Goal: Task Accomplishment & Management: Use online tool/utility

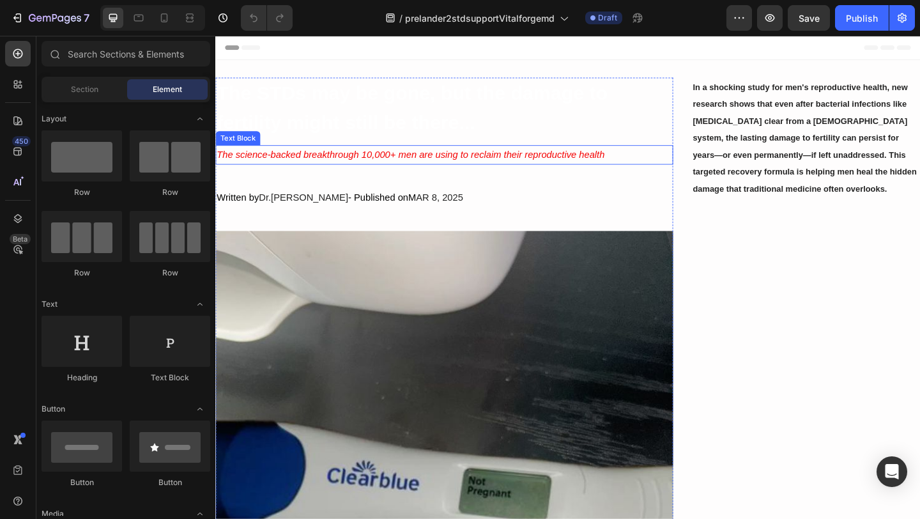
scroll to position [32, 0]
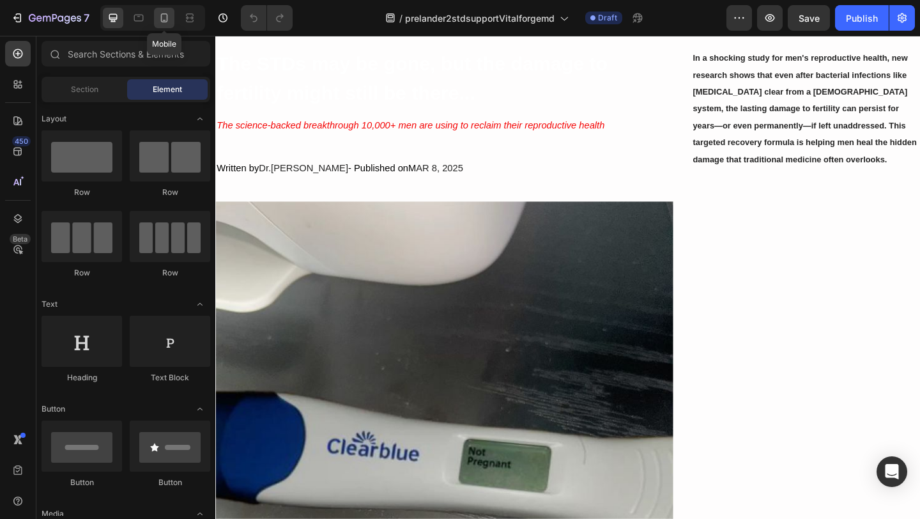
click at [166, 21] on icon at bounding box center [164, 18] width 13 height 13
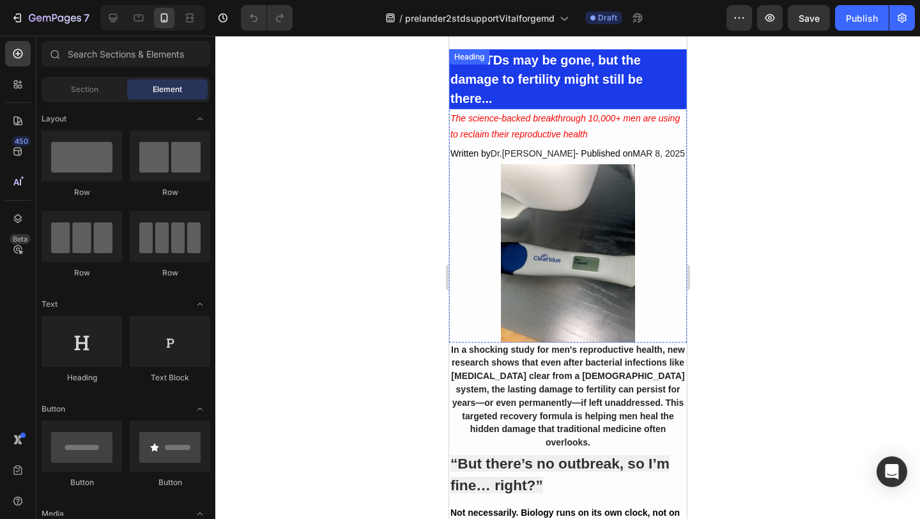
click at [523, 77] on strong "The STDs may be gone, but the damage to fertility might still be there..." at bounding box center [546, 79] width 192 height 52
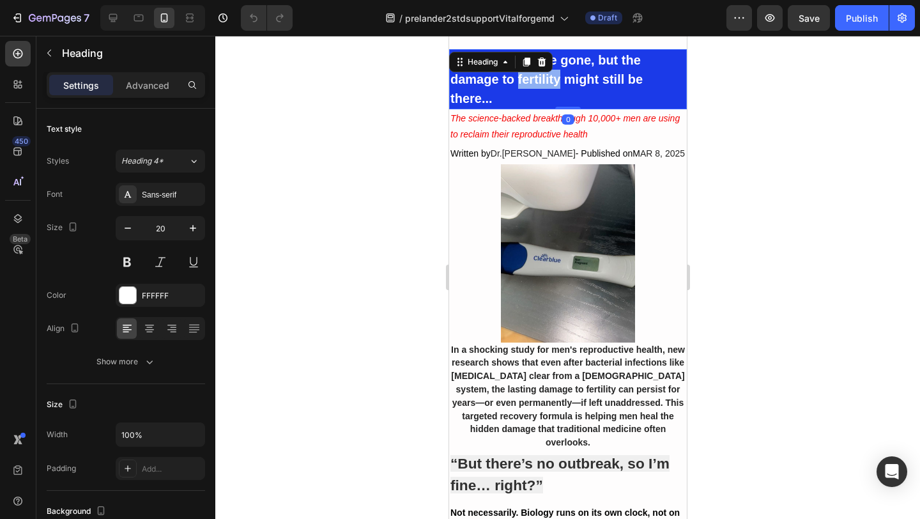
click at [523, 77] on strong "The STDs may be gone, but the damage to fertility might still be there..." at bounding box center [546, 79] width 192 height 52
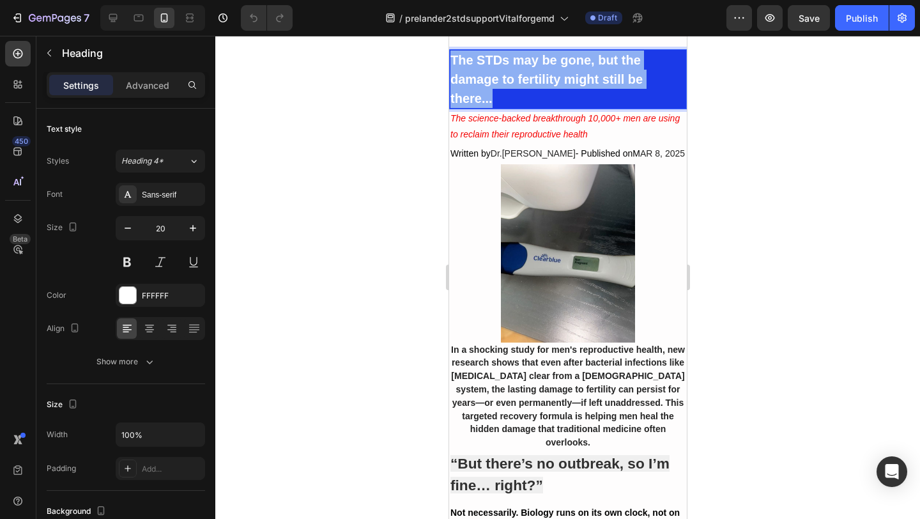
click at [523, 77] on strong "The STDs may be gone, but the damage to fertility might still be there..." at bounding box center [546, 79] width 192 height 52
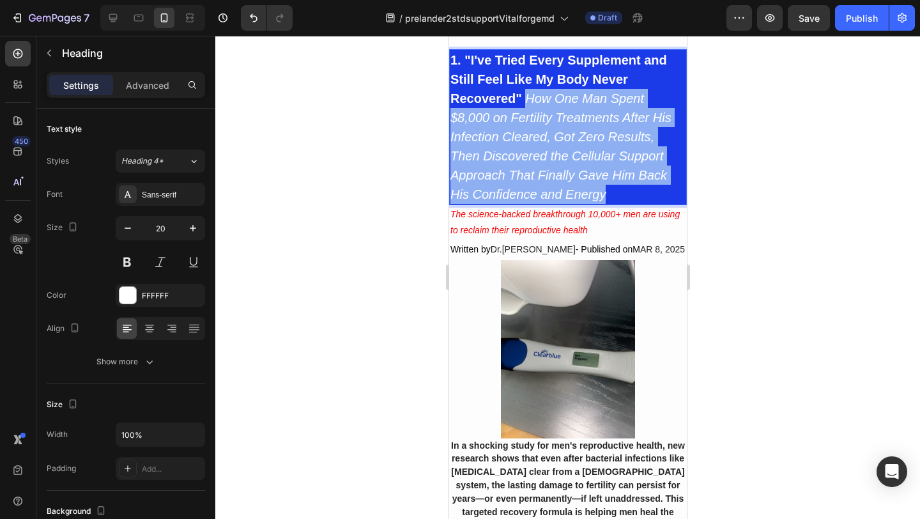
drag, startPoint x: 525, startPoint y: 97, endPoint x: 630, endPoint y: 193, distance: 142.0
click at [631, 193] on p "1. "I've Tried Every Supplement and Still Feel Like My Body Never Recovered" Ho…" at bounding box center [567, 126] width 235 height 153
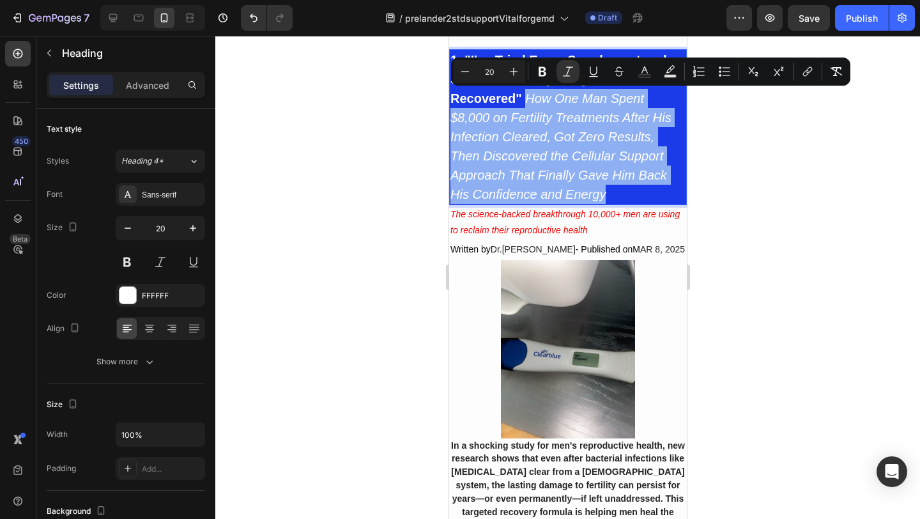
copy icon "How One Man Spent $8,000 on Fertility Treatments After His Infection Cleared, G…"
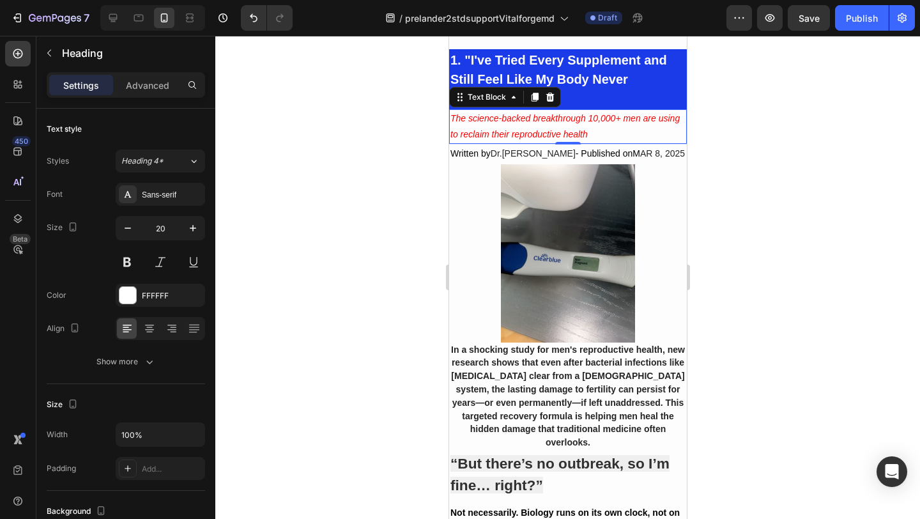
click at [521, 129] on icon "The science-backed breakthrough 10,000+ men are using to reclaim their reproduc…" at bounding box center [564, 126] width 229 height 26
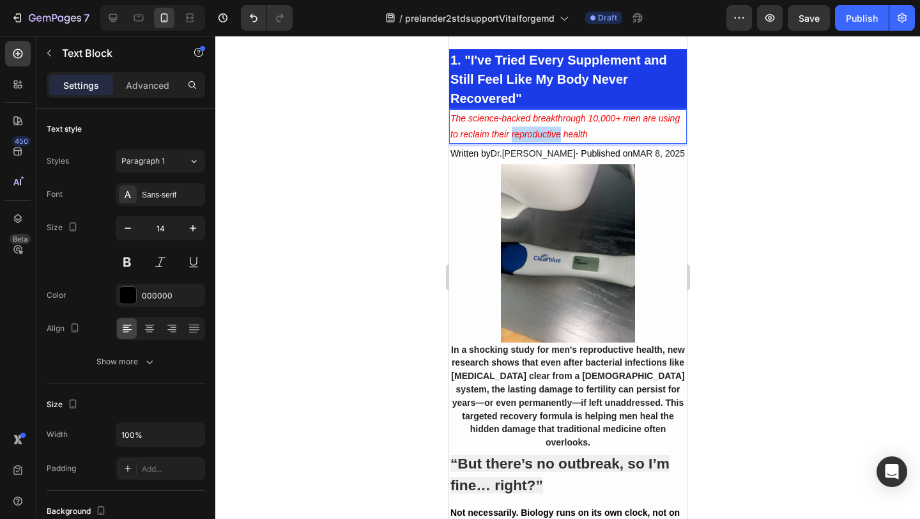
click at [521, 129] on icon "The science-backed breakthrough 10,000+ men are using to reclaim their reproduc…" at bounding box center [564, 126] width 229 height 26
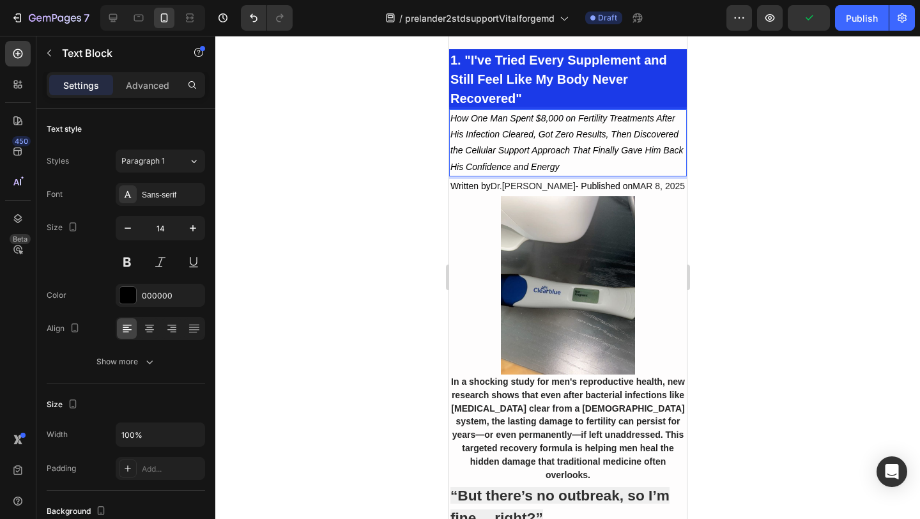
click at [585, 148] on icon "How One Man Spent $8,000 on Fertility Treatments After His Infection Cleared, G…" at bounding box center [566, 142] width 233 height 59
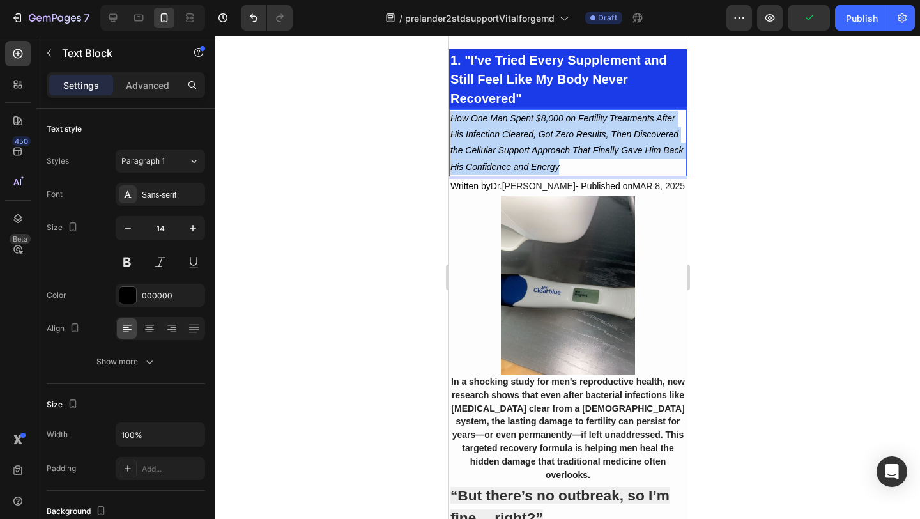
click at [585, 148] on icon "How One Man Spent $8,000 on Fertility Treatments After His Infection Cleared, G…" at bounding box center [566, 142] width 233 height 59
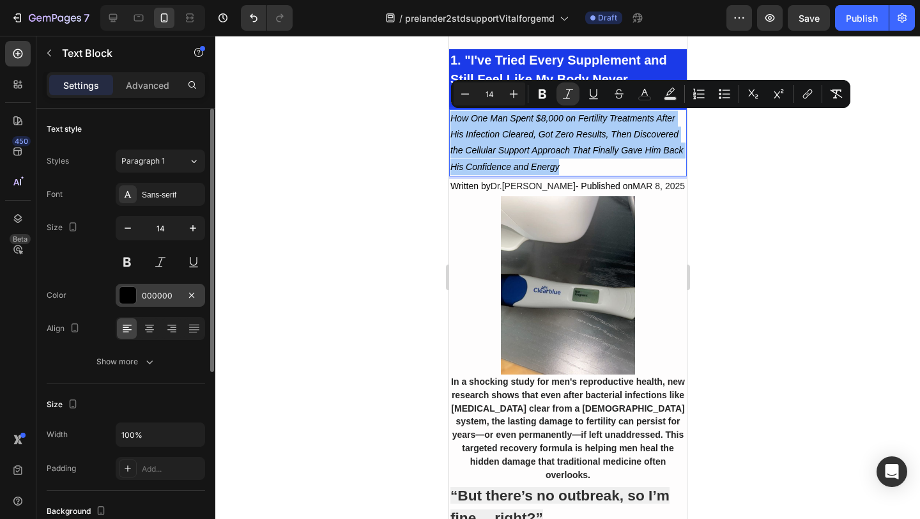
click at [131, 300] on div at bounding box center [128, 295] width 17 height 17
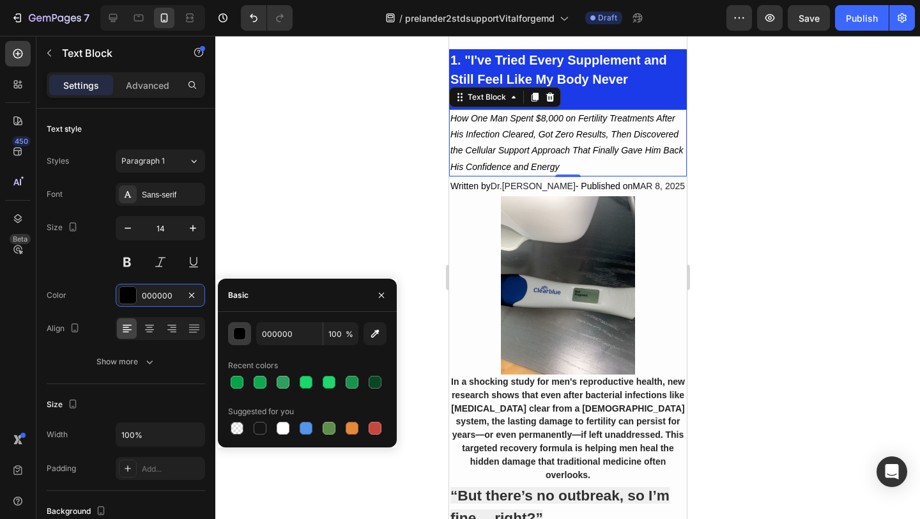
click at [238, 330] on div "button" at bounding box center [240, 334] width 13 height 13
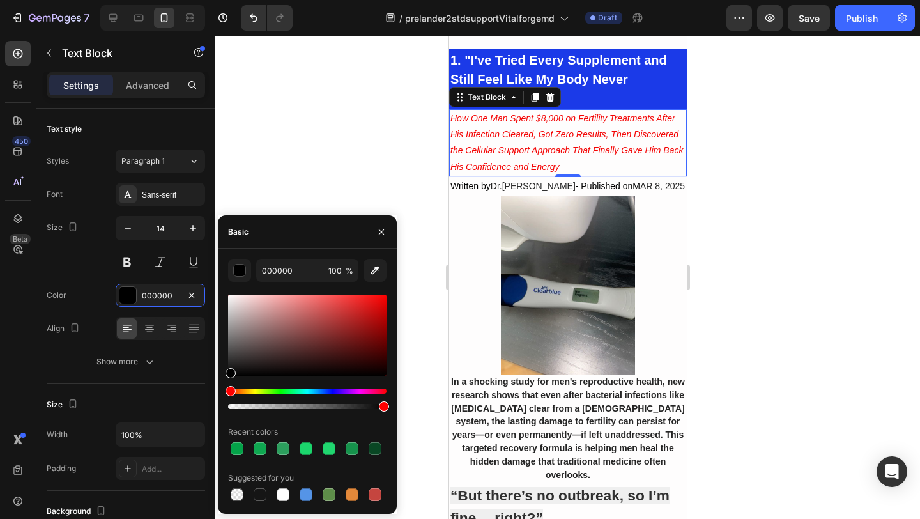
click at [385, 298] on div at bounding box center [307, 335] width 158 height 81
type input "F40404"
click at [401, 104] on div at bounding box center [567, 277] width 705 height 483
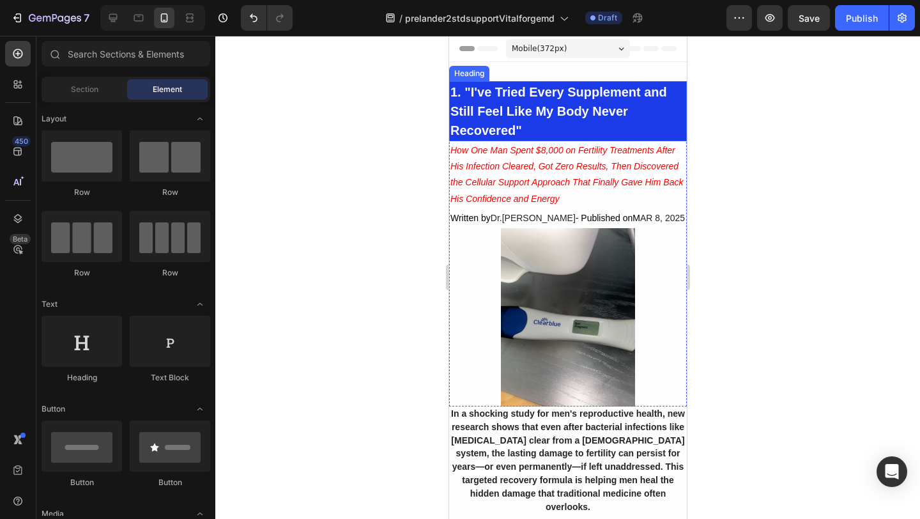
click at [492, 97] on strong "1. "I've Tried Every Supplement and Still Feel Like My Body Never Recovered"" at bounding box center [558, 111] width 217 height 52
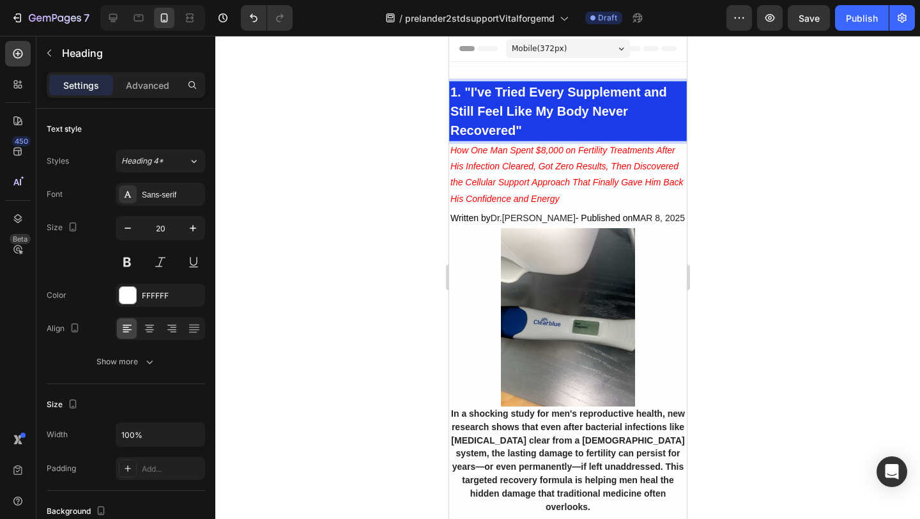
click at [461, 93] on strong "1. "I've Tried Every Supplement and Still Feel Like My Body Never Recovered"" at bounding box center [558, 111] width 217 height 52
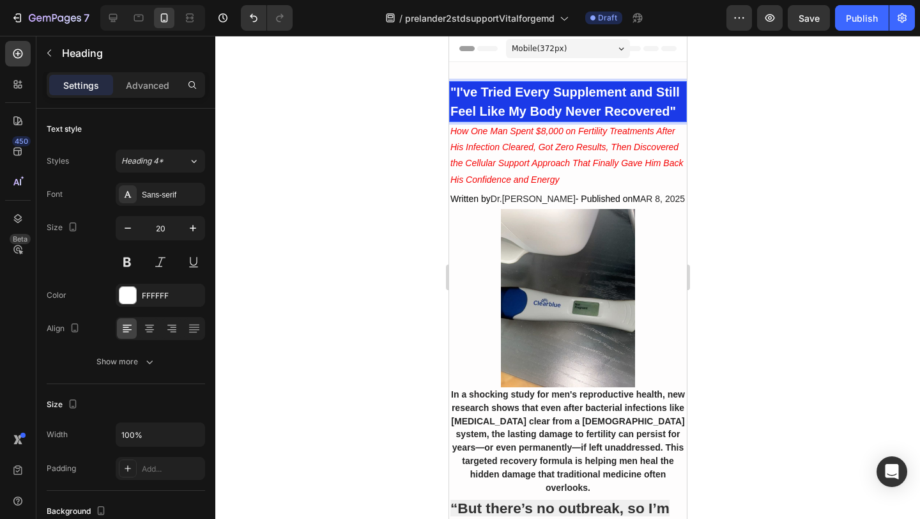
click at [417, 119] on div at bounding box center [567, 277] width 705 height 483
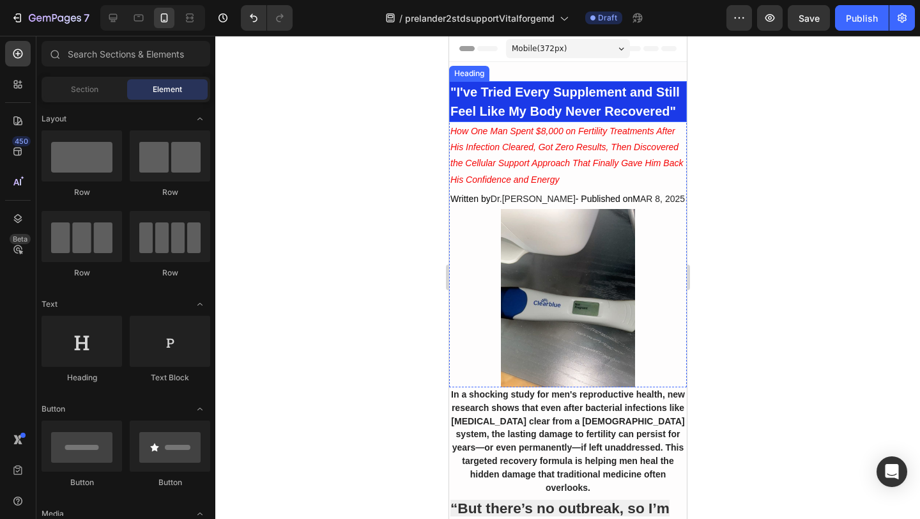
click at [823, 162] on div at bounding box center [567, 277] width 705 height 483
click at [436, 233] on div at bounding box center [567, 277] width 705 height 483
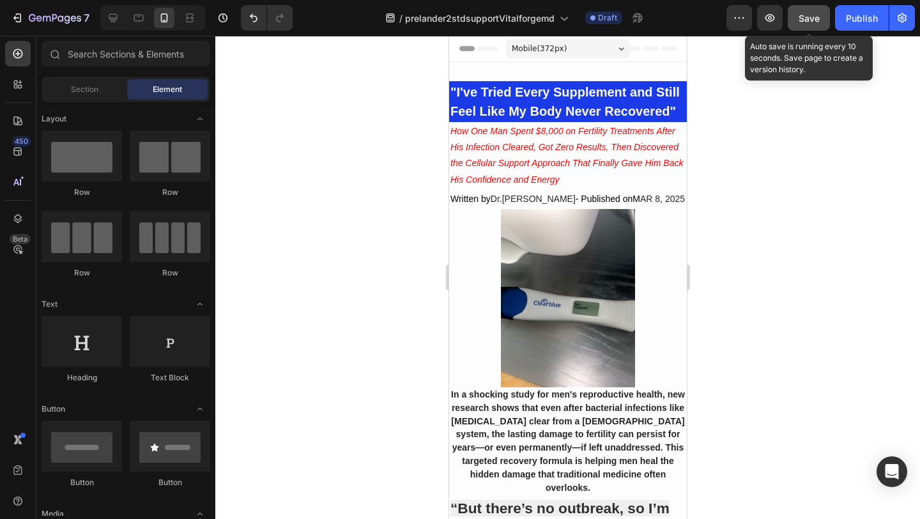
click at [803, 17] on span "Save" at bounding box center [809, 18] width 21 height 11
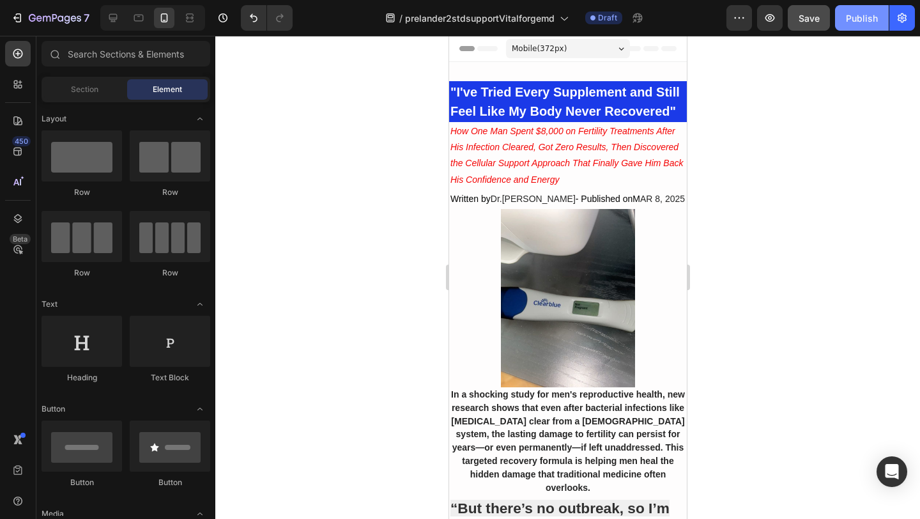
click at [862, 17] on div "Publish" at bounding box center [862, 18] width 32 height 13
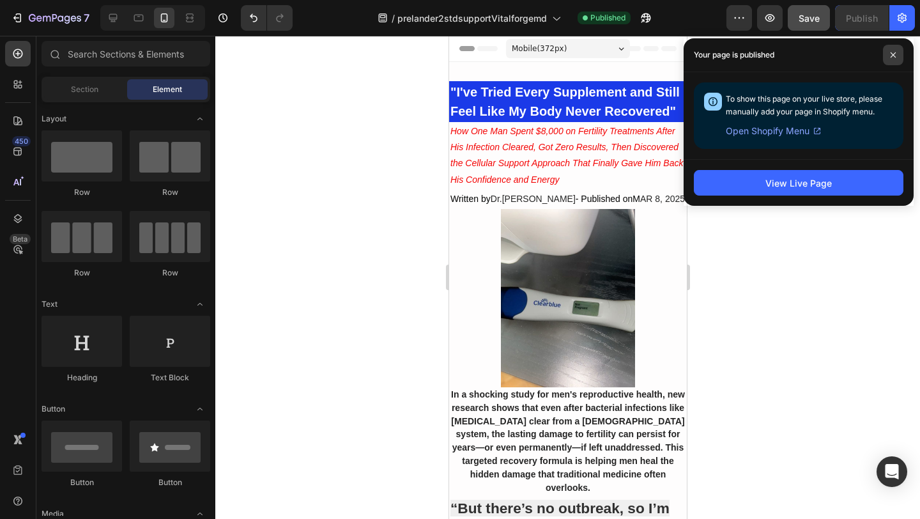
click at [892, 50] on span at bounding box center [893, 55] width 20 height 20
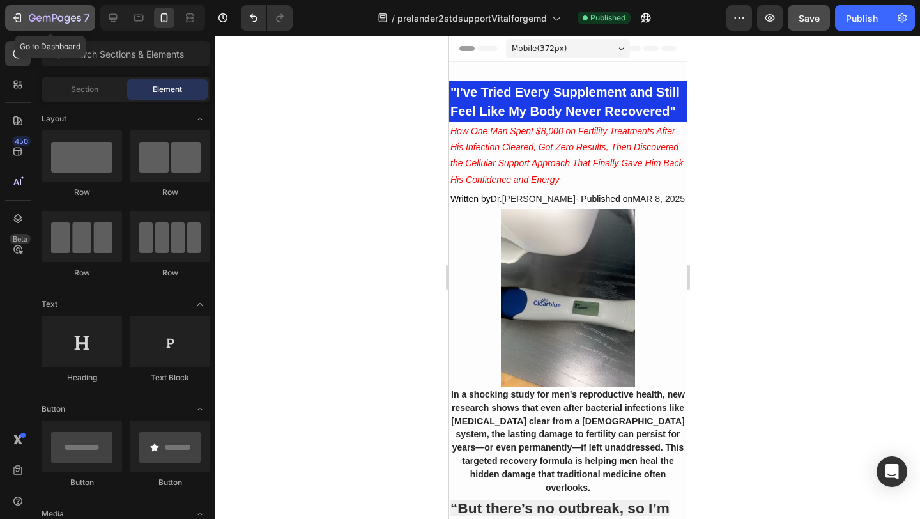
click at [29, 19] on icon "button" at bounding box center [55, 18] width 52 height 11
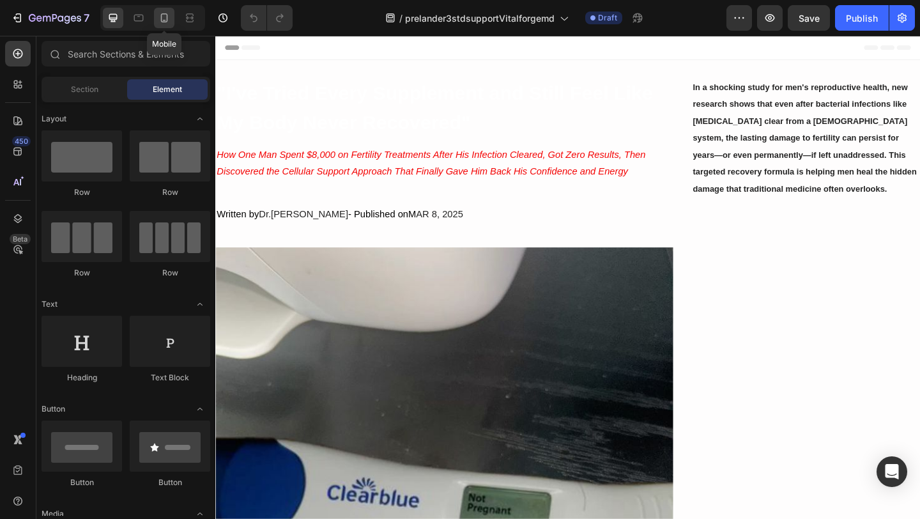
click at [167, 19] on icon at bounding box center [164, 17] width 7 height 9
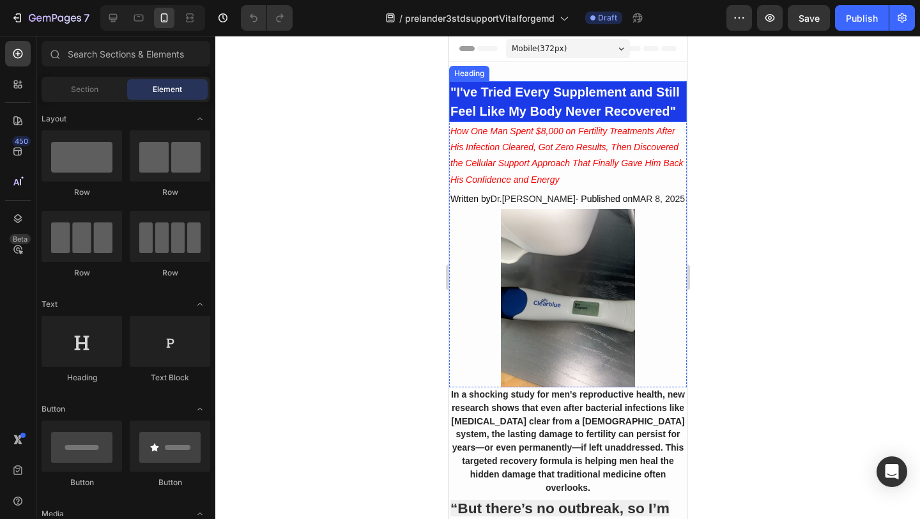
click at [514, 103] on h2 ""I've Tried Every Supplement and Still Feel Like My Body Never Recovered"" at bounding box center [568, 101] width 238 height 41
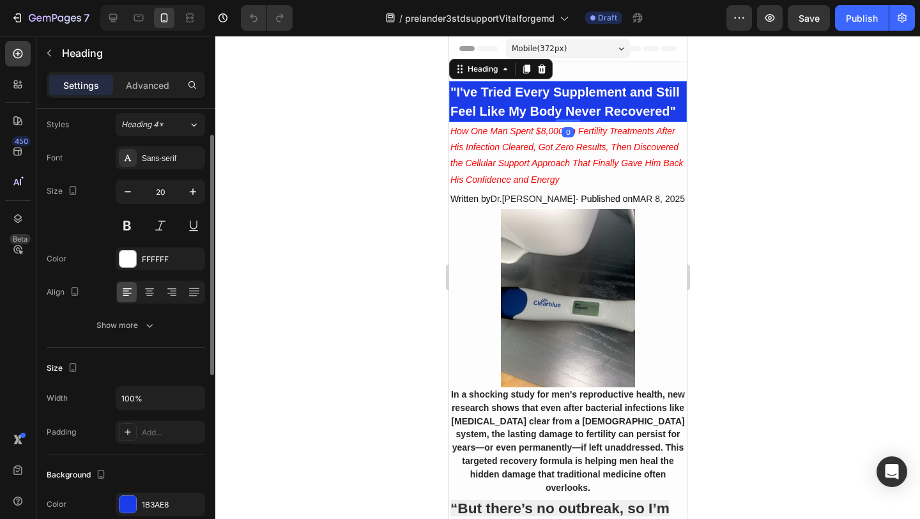
scroll to position [46, 0]
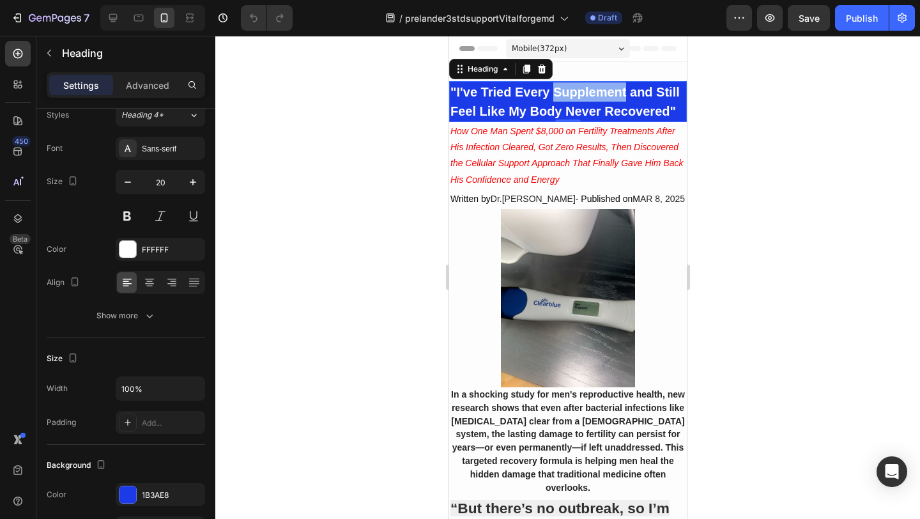
click at [556, 98] on strong ""I've Tried Every Supplement and Still Feel Like My Body Never Recovered"" at bounding box center [564, 101] width 229 height 33
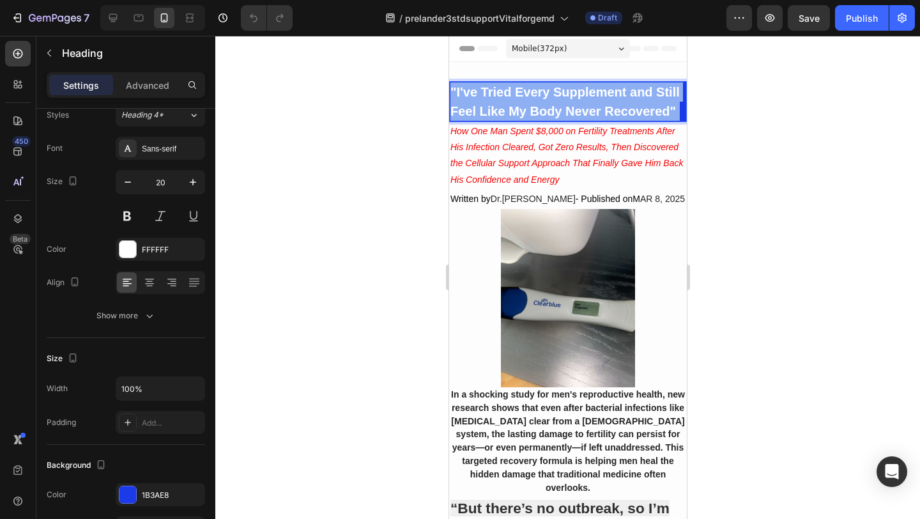
click at [556, 98] on strong ""I've Tried Every Supplement and Still Feel Like My Body Never Recovered"" at bounding box center [564, 101] width 229 height 33
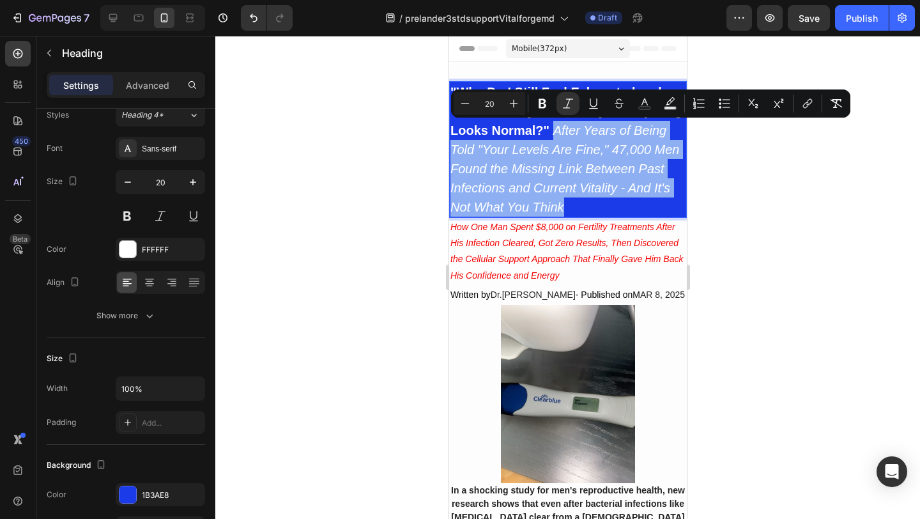
drag, startPoint x: 554, startPoint y: 131, endPoint x: 592, endPoint y: 203, distance: 81.8
click at [592, 203] on p ""Why Do I Still Feel Exhausted and 'Off' When My Doctor Says Everything Looks N…" at bounding box center [567, 149] width 235 height 134
copy icon "After Years of Being Told "Your Levels Are Fine," 47,000 Men Found the Missing …"
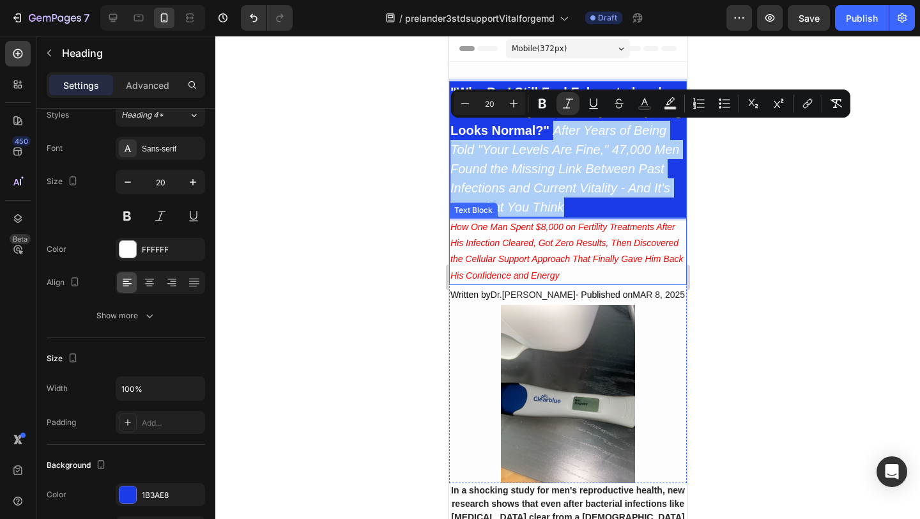
click at [536, 240] on icon "How One Man Spent $8,000 on Fertility Treatments After His Infection Cleared, G…" at bounding box center [566, 251] width 233 height 59
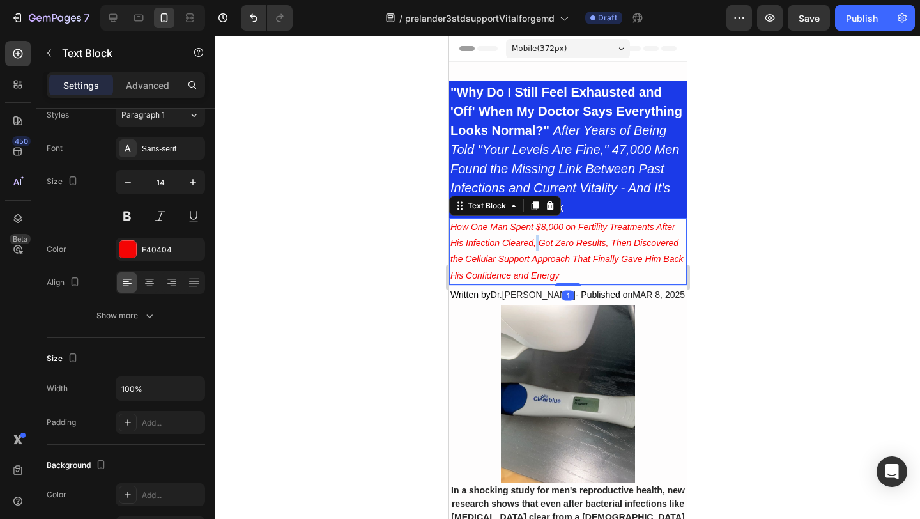
scroll to position [0, 0]
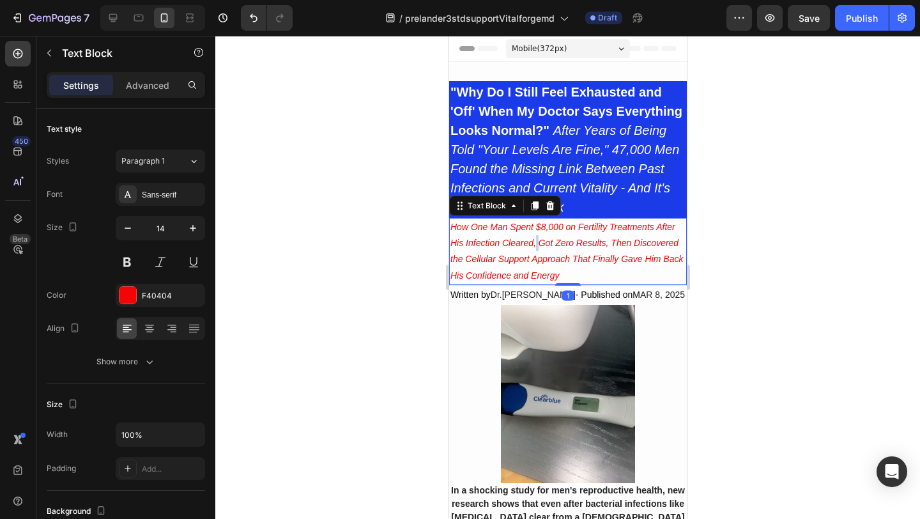
click at [536, 240] on icon "How One Man Spent $8,000 on Fertility Treatments After His Infection Cleared, G…" at bounding box center [566, 251] width 233 height 59
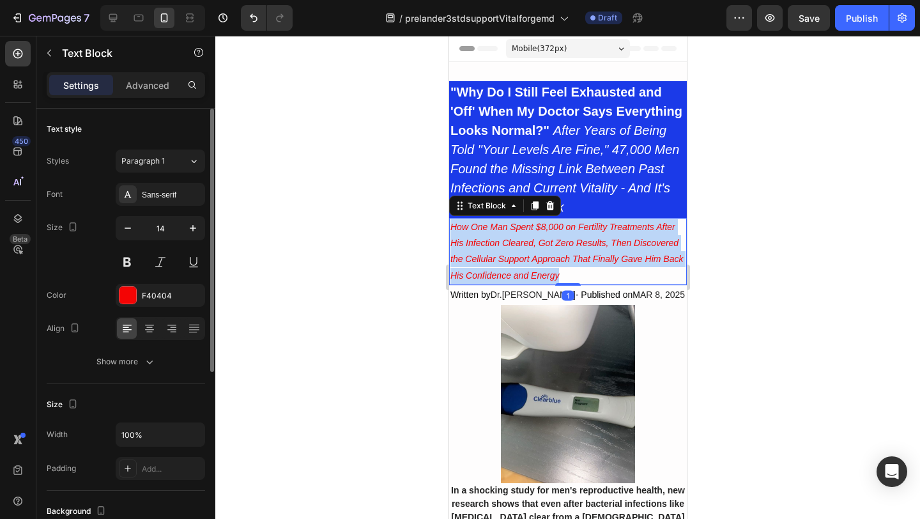
click at [536, 240] on icon "How One Man Spent $8,000 on Fertility Treatments After His Infection Cleared, G…" at bounding box center [566, 251] width 233 height 59
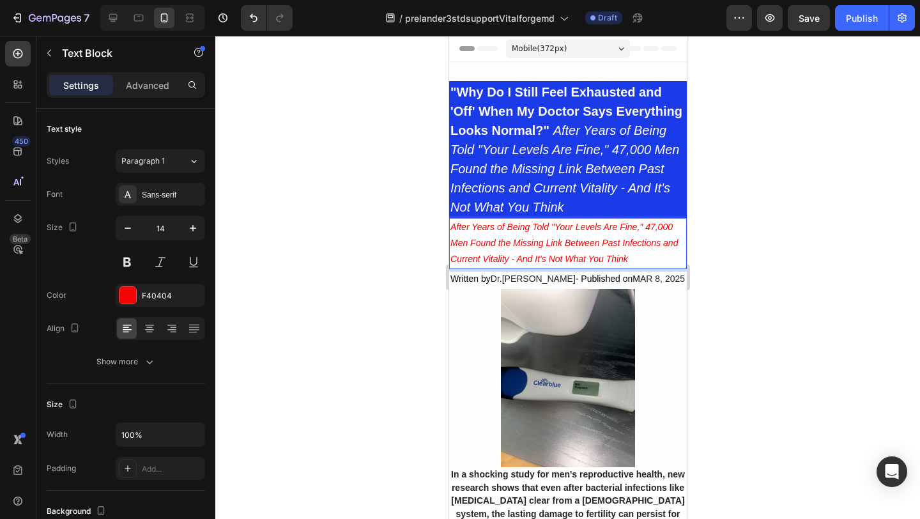
click at [398, 220] on div at bounding box center [567, 277] width 705 height 483
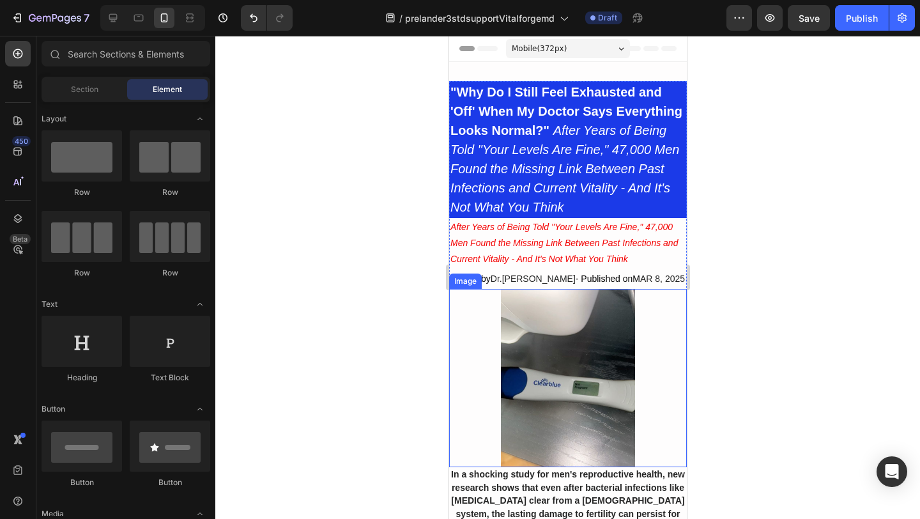
click at [566, 309] on img at bounding box center [568, 378] width 238 height 178
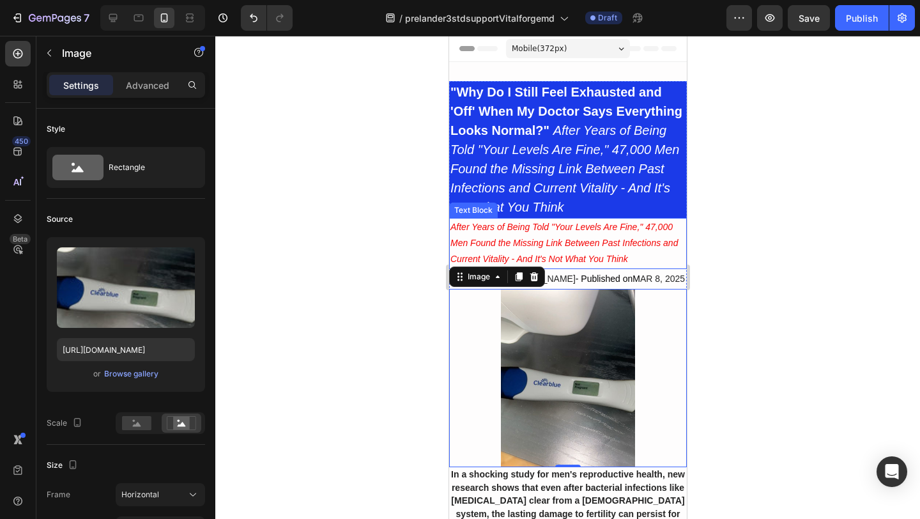
click at [421, 203] on div at bounding box center [567, 277] width 705 height 483
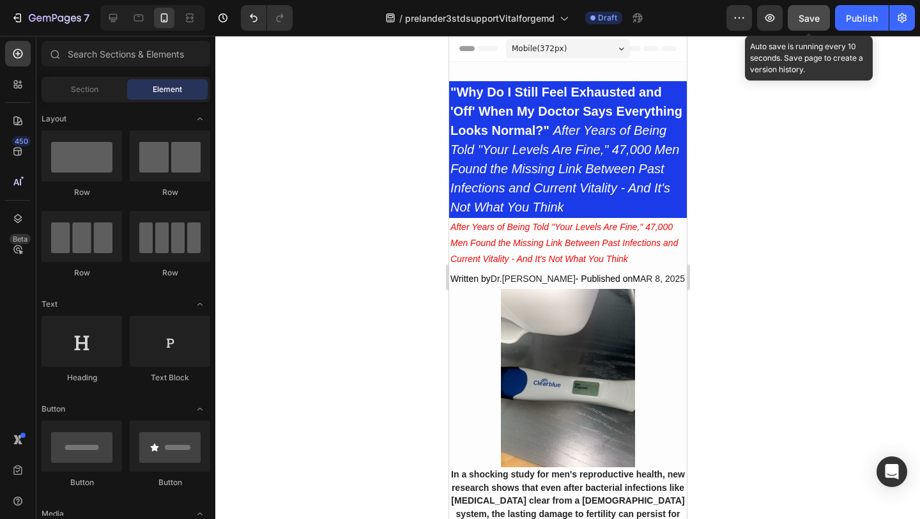
click at [798, 18] on button "Save" at bounding box center [809, 18] width 42 height 26
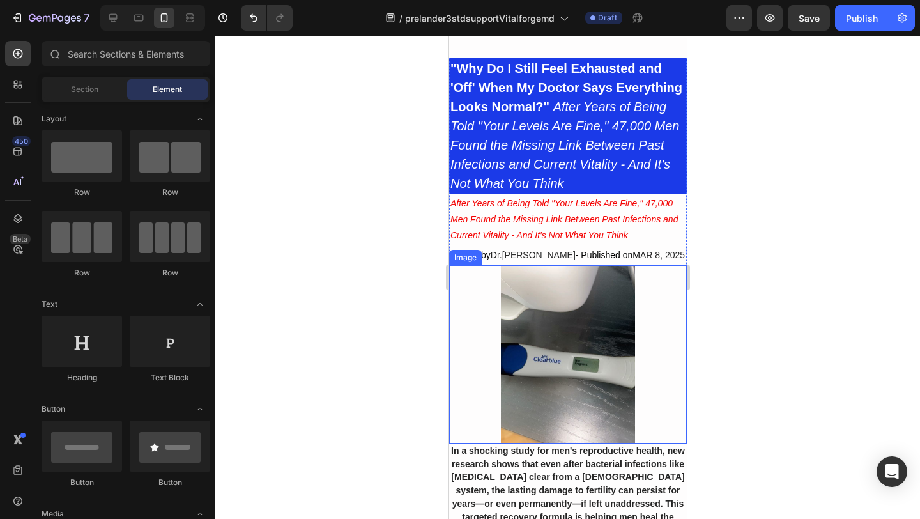
scroll to position [183, 0]
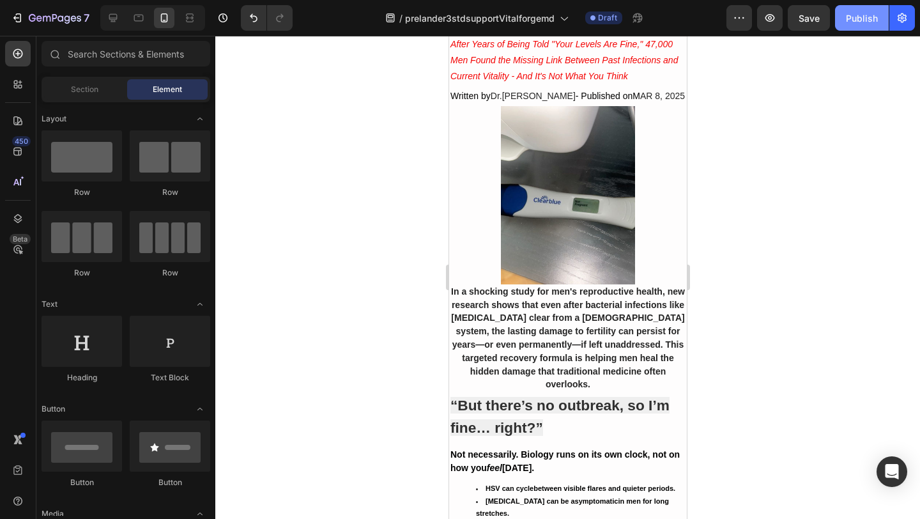
click at [870, 20] on div "Publish" at bounding box center [862, 18] width 32 height 13
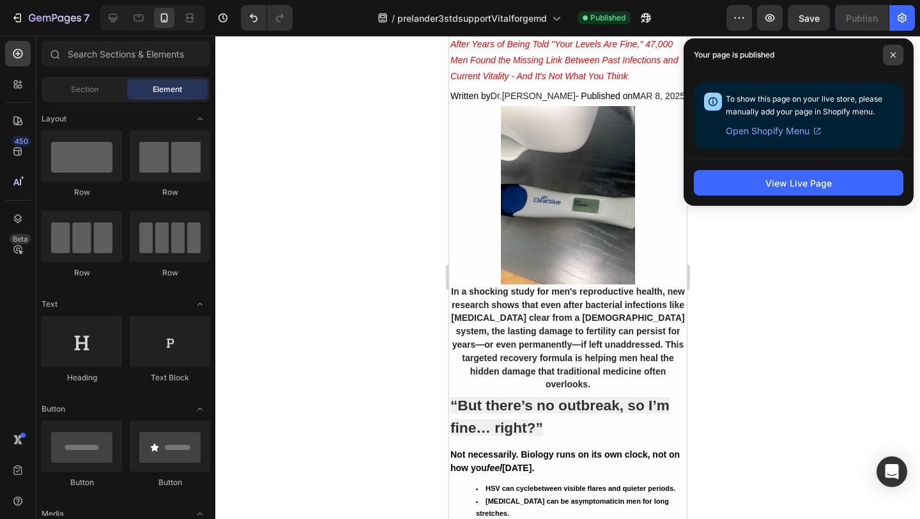
click at [894, 58] on icon at bounding box center [893, 55] width 6 height 6
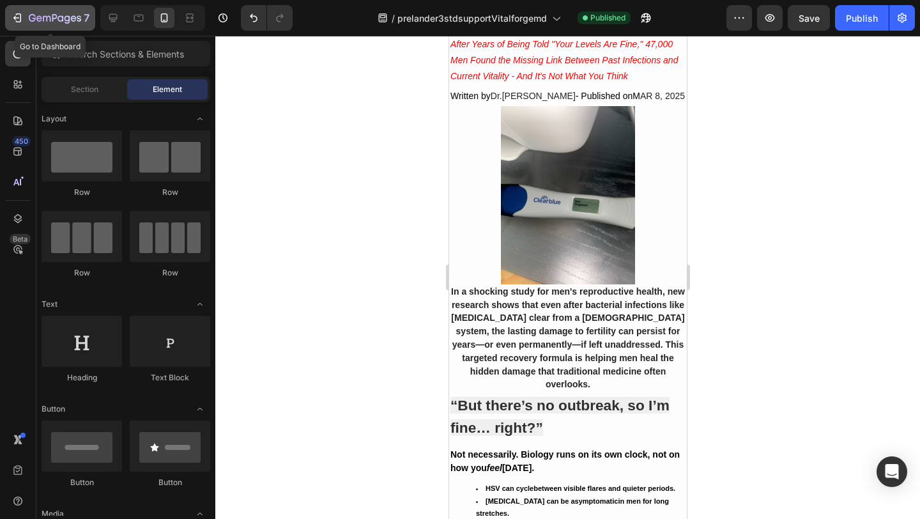
click at [50, 15] on icon "button" at bounding box center [55, 18] width 52 height 11
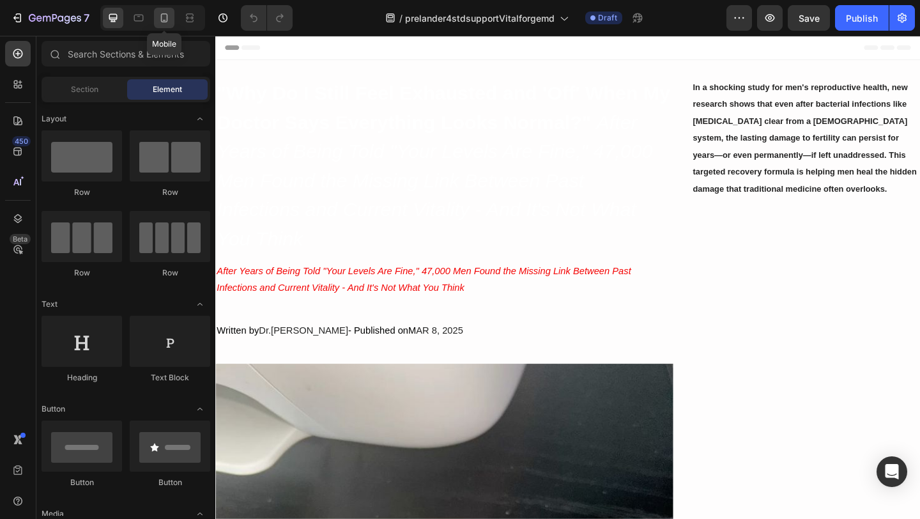
click at [168, 20] on icon at bounding box center [164, 18] width 13 height 13
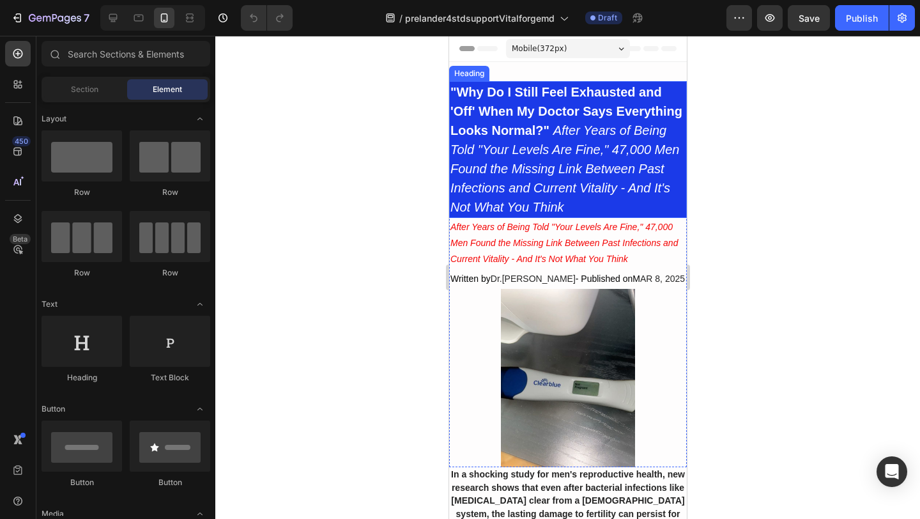
click at [534, 114] on strong ""Why Do I Still Feel Exhausted and 'Off' When My Doctor Says Everything Looks N…" at bounding box center [566, 111] width 232 height 52
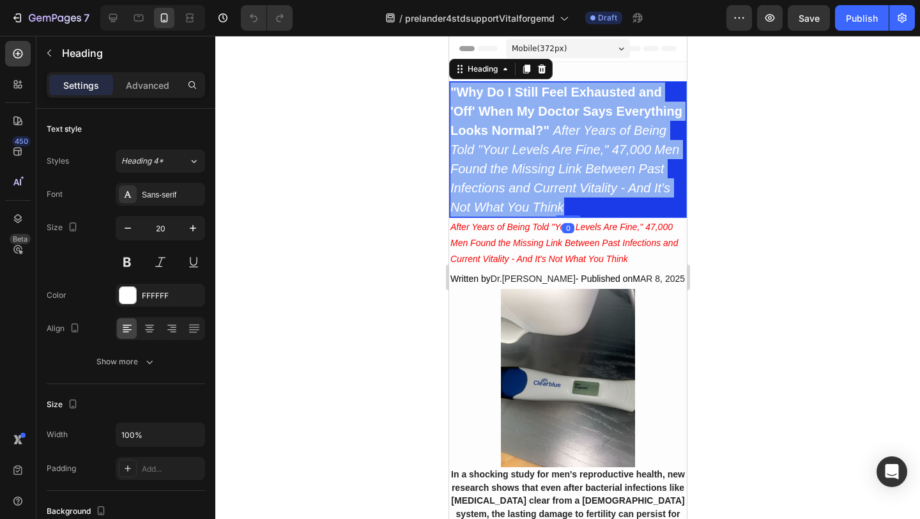
click at [534, 114] on strong ""Why Do I Still Feel Exhausted and 'Off' When My Doctor Says Everything Looks N…" at bounding box center [566, 111] width 232 height 52
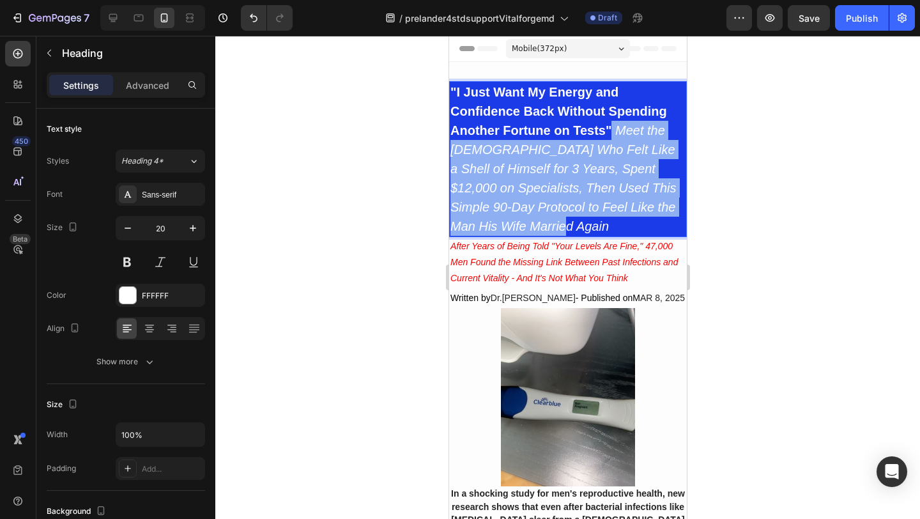
drag, startPoint x: 612, startPoint y: 128, endPoint x: 648, endPoint y: 219, distance: 97.6
click at [648, 219] on p ""I Just Want My Energy and Confidence Back Without Spending Another Fortune on …" at bounding box center [567, 158] width 235 height 153
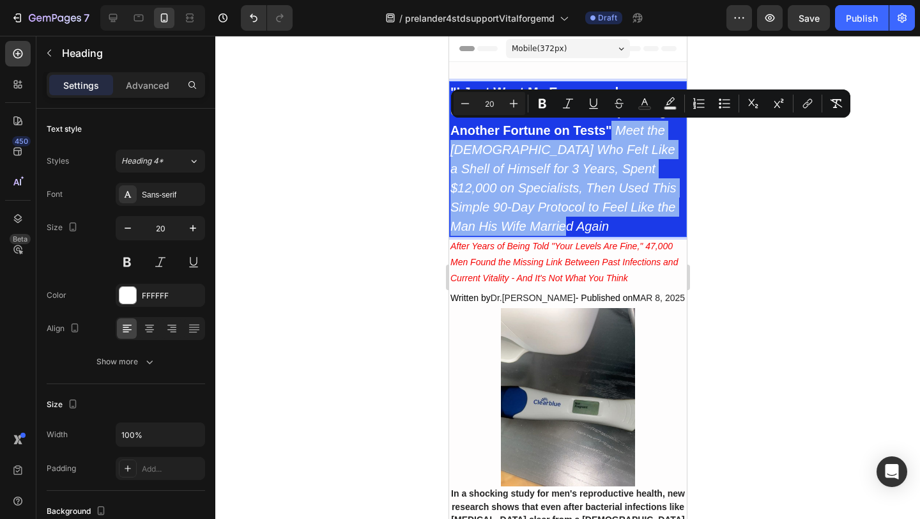
copy p "Meet the 34-Year-Old Who Felt Like a Shell of Himself for 3 Years, Spent $12,00…"
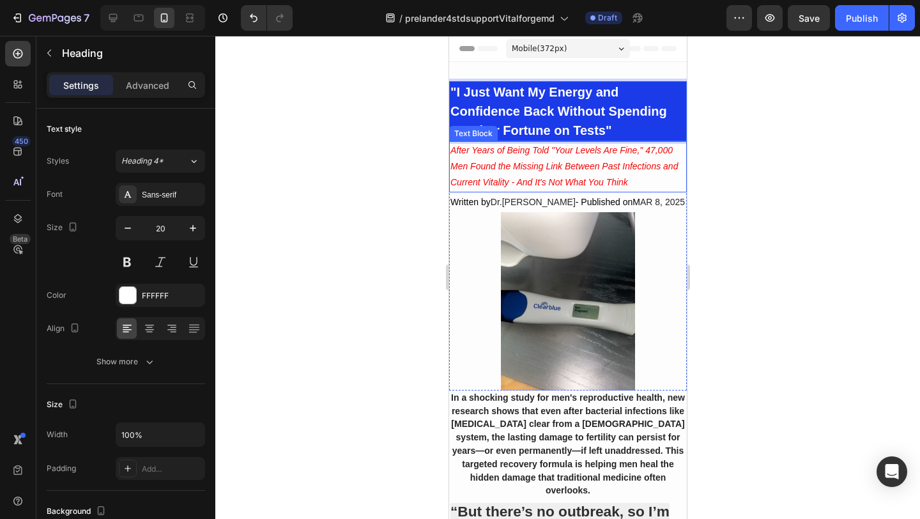
click at [533, 162] on icon "After Years of Being Told "Your Levels Are Fine," 47,000 Men Found the Missing …" at bounding box center [564, 166] width 228 height 42
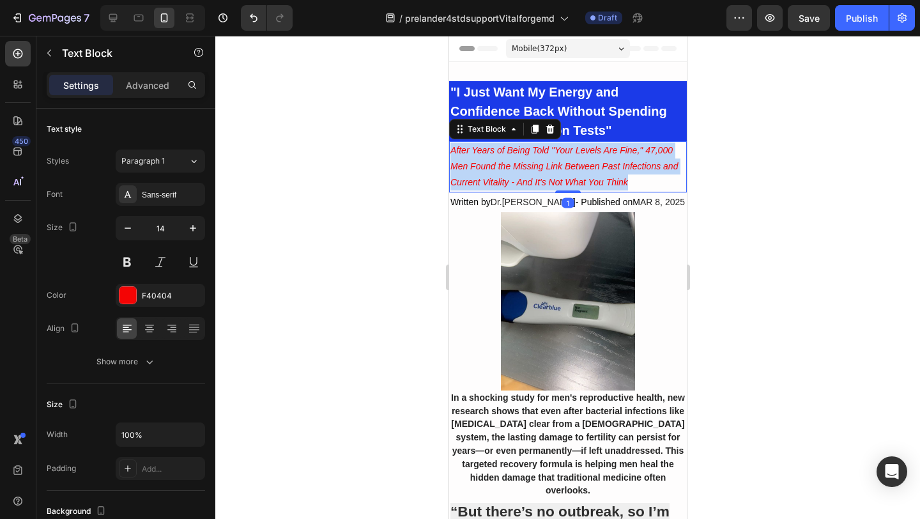
click at [533, 162] on icon "After Years of Being Told "Your Levels Are Fine," 47,000 Men Found the Missing …" at bounding box center [564, 166] width 228 height 42
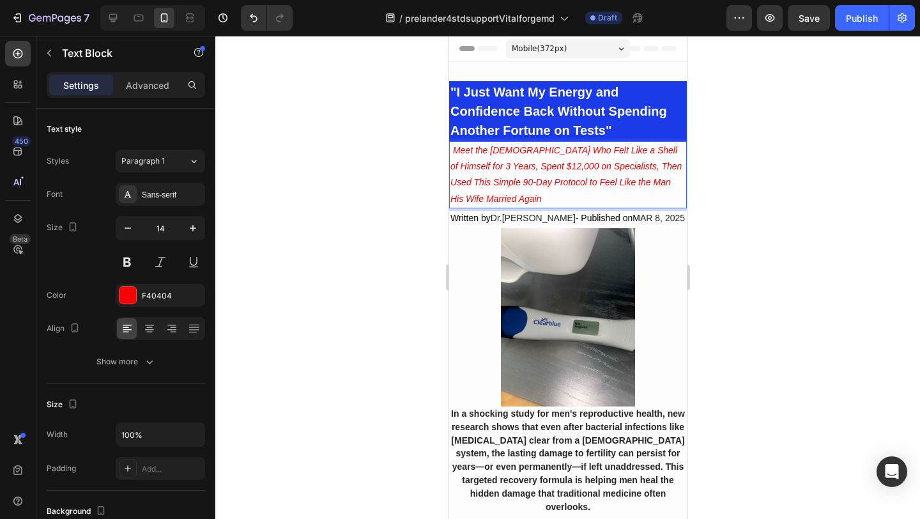
click at [369, 151] on div at bounding box center [567, 277] width 705 height 483
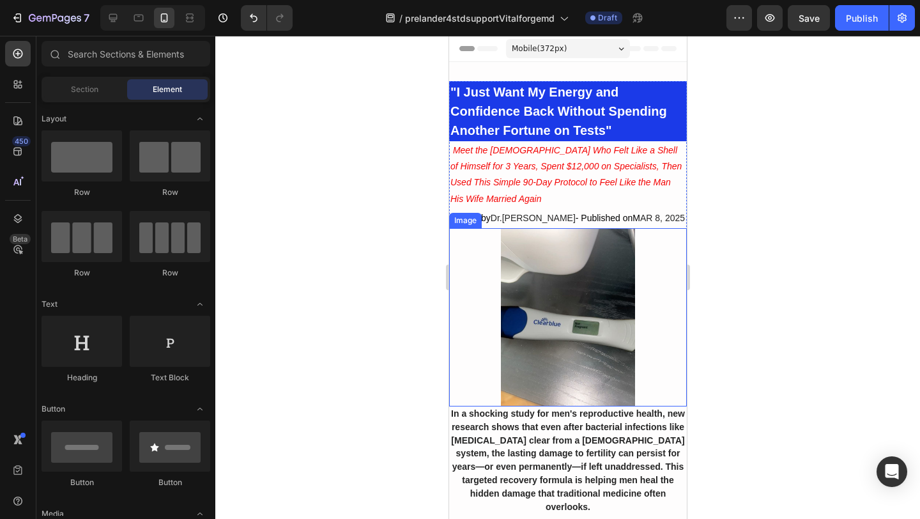
click at [548, 283] on img at bounding box center [568, 317] width 238 height 178
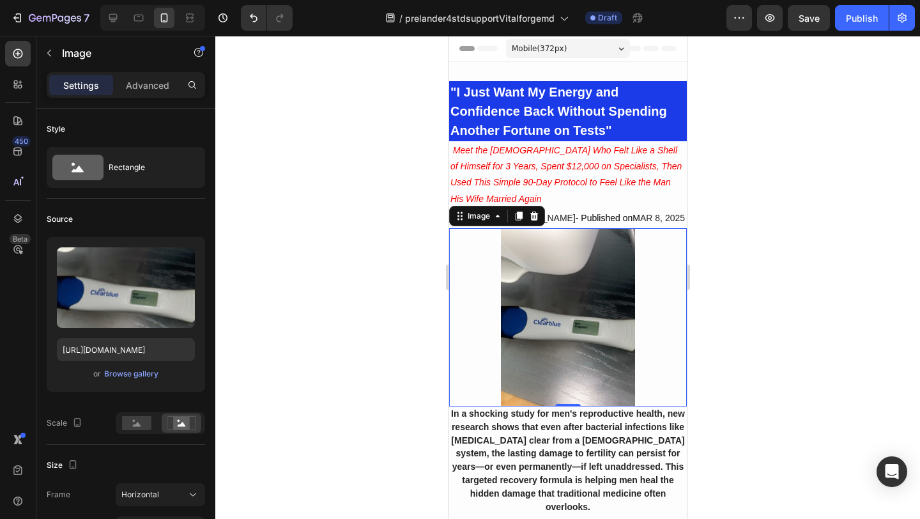
click at [333, 309] on div at bounding box center [567, 277] width 705 height 483
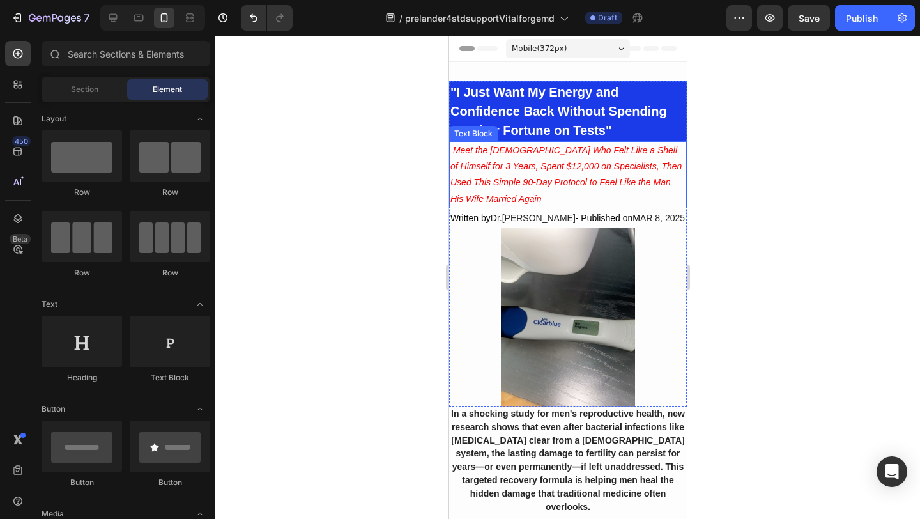
click at [837, 175] on div at bounding box center [567, 277] width 705 height 483
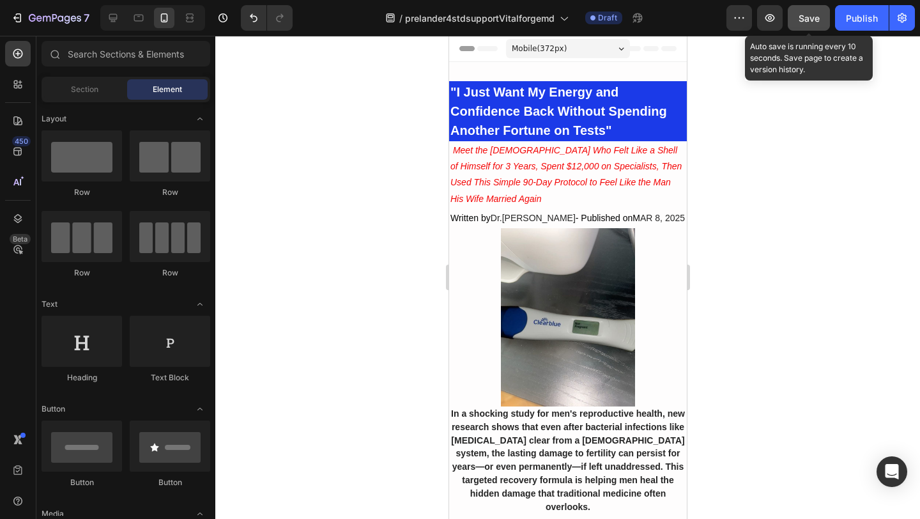
click at [809, 24] on button "Save" at bounding box center [809, 18] width 42 height 26
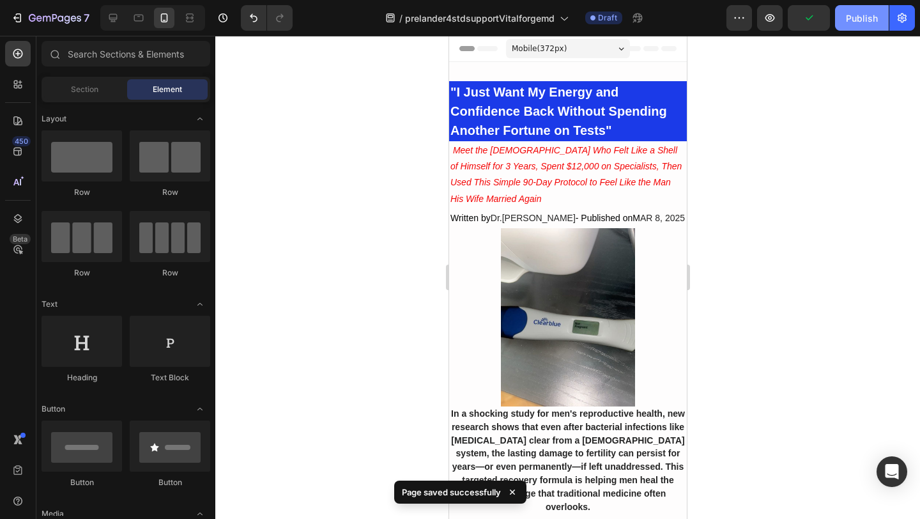
click at [863, 22] on div "Publish" at bounding box center [862, 18] width 32 height 13
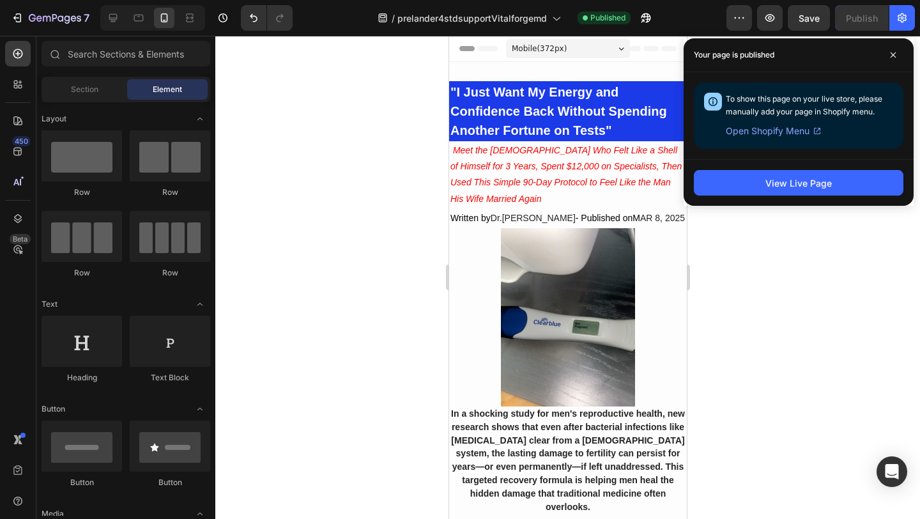
click at [773, 134] on span "Open Shopify Menu" at bounding box center [768, 130] width 84 height 15
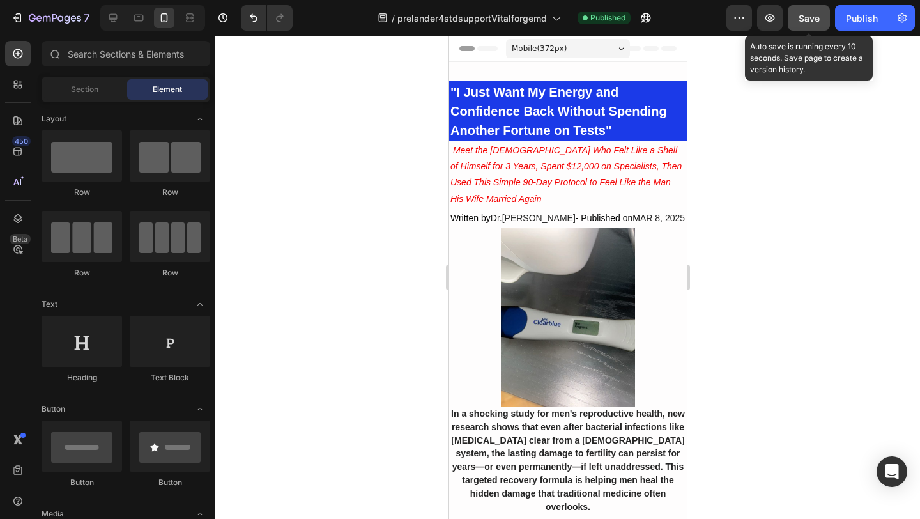
click at [821, 21] on button "Save" at bounding box center [809, 18] width 42 height 26
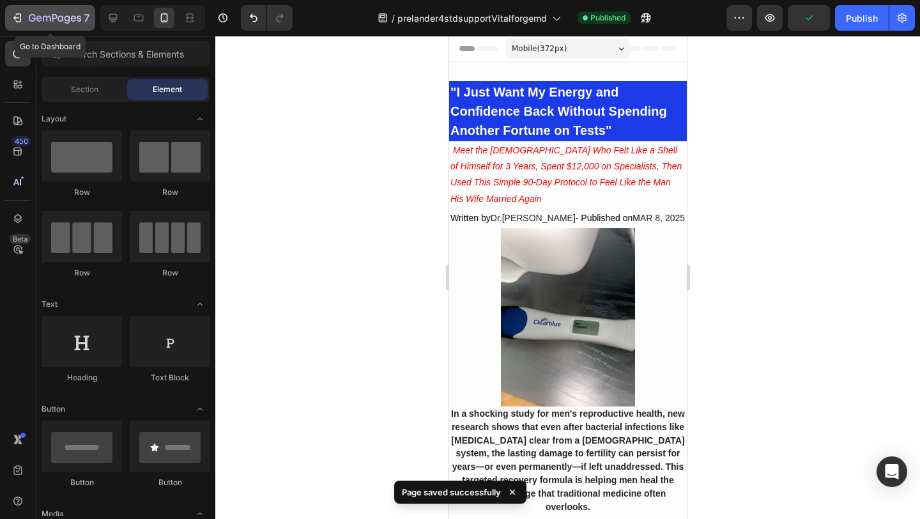
click at [49, 19] on icon "button" at bounding box center [55, 18] width 52 height 11
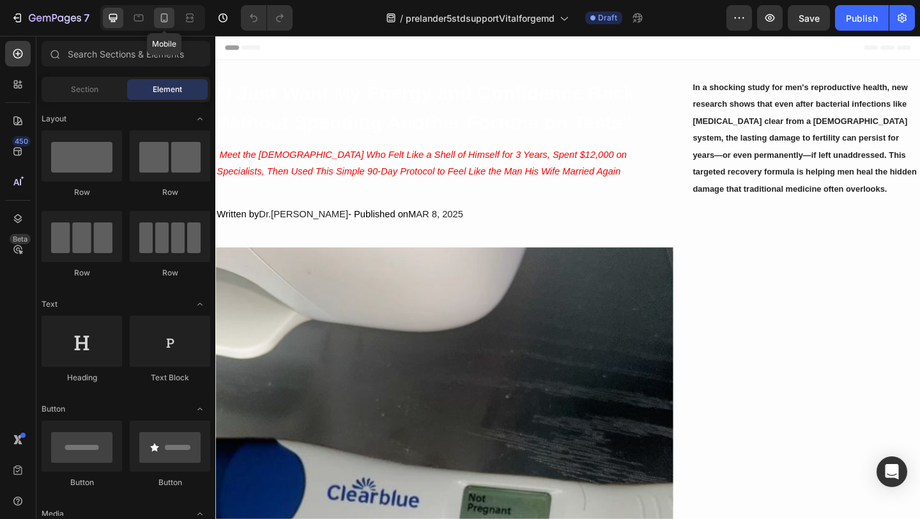
click at [170, 15] on icon at bounding box center [164, 18] width 13 height 13
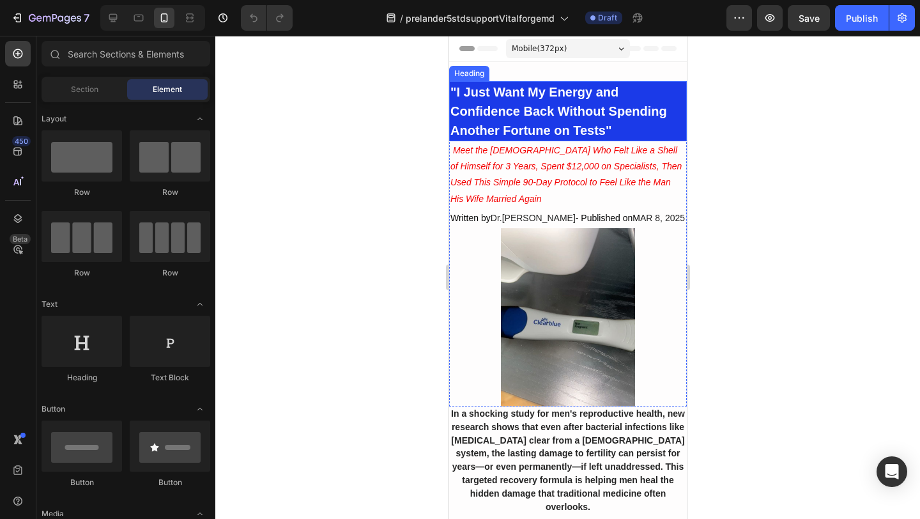
click at [520, 110] on strong ""I Just Want My Energy and Confidence Back Without Spending Another Fortune on …" at bounding box center [558, 111] width 217 height 52
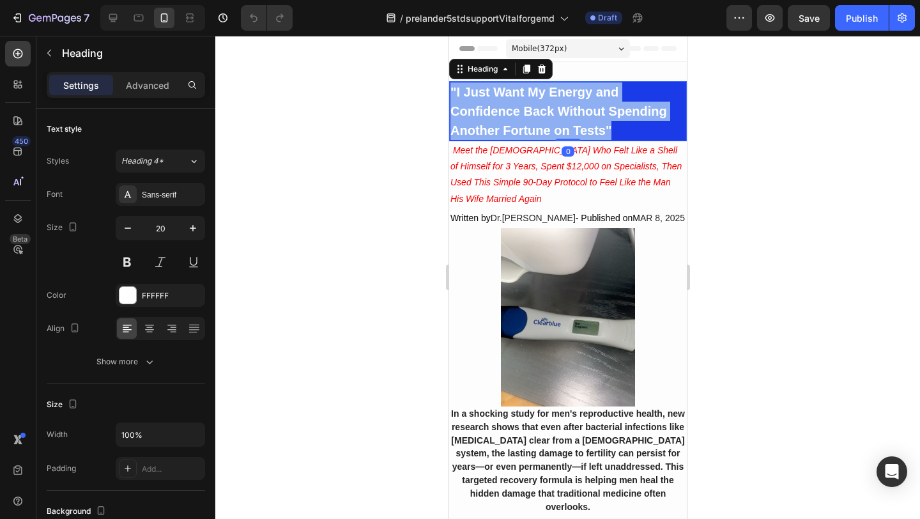
click at [520, 110] on strong ""I Just Want My Energy and Confidence Back Without Spending Another Fortune on …" at bounding box center [558, 111] width 217 height 52
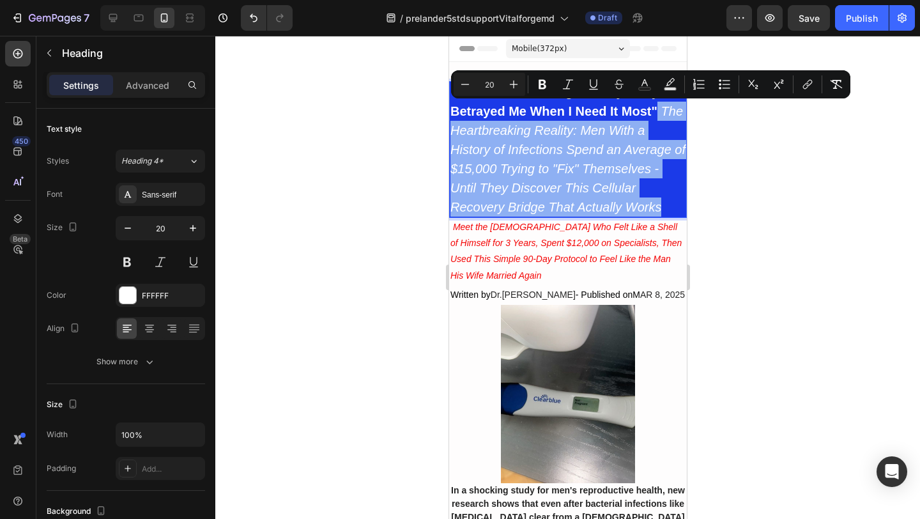
drag, startPoint x: 658, startPoint y: 105, endPoint x: 681, endPoint y: 205, distance: 102.2
click at [681, 205] on p ""I'm Tired of Feeling Like My Body Betrayed Me When I Need It Most" The Heartbr…" at bounding box center [567, 149] width 235 height 134
copy p "The Heartbreaking Reality: Men With a History of Infections Spend an Average of…"
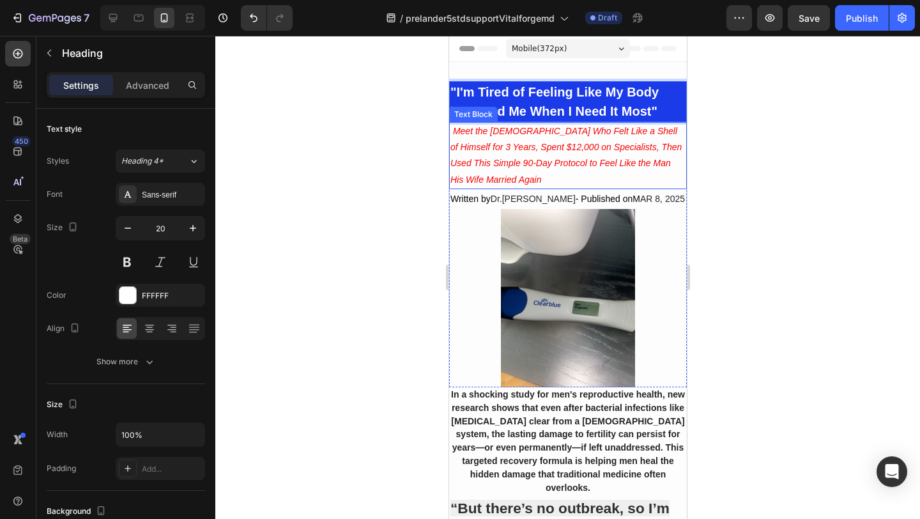
click at [562, 160] on icon "Meet the [DEMOGRAPHIC_DATA] Who Felt Like a Shell of Himself for 3 Years, Spent…" at bounding box center [565, 155] width 231 height 59
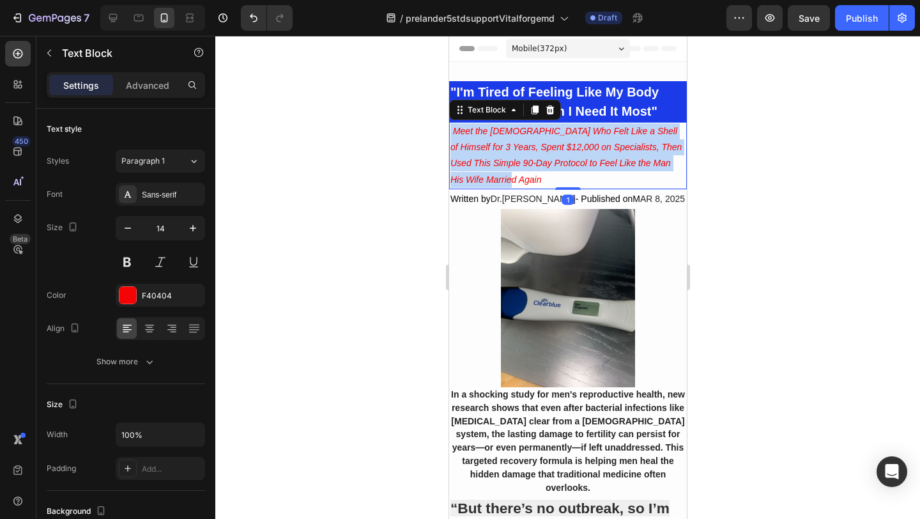
click at [562, 160] on icon "Meet the [DEMOGRAPHIC_DATA] Who Felt Like a Shell of Himself for 3 Years, Spent…" at bounding box center [565, 155] width 231 height 59
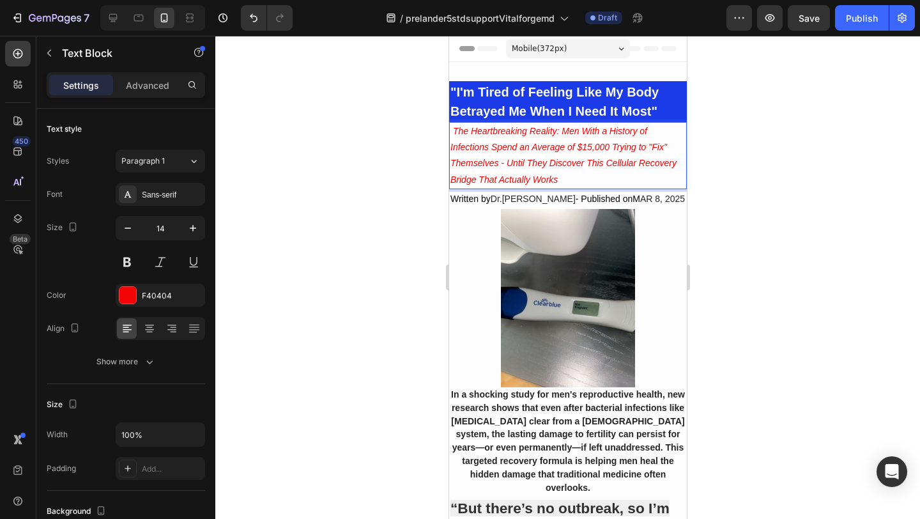
click at [413, 162] on div at bounding box center [567, 277] width 705 height 483
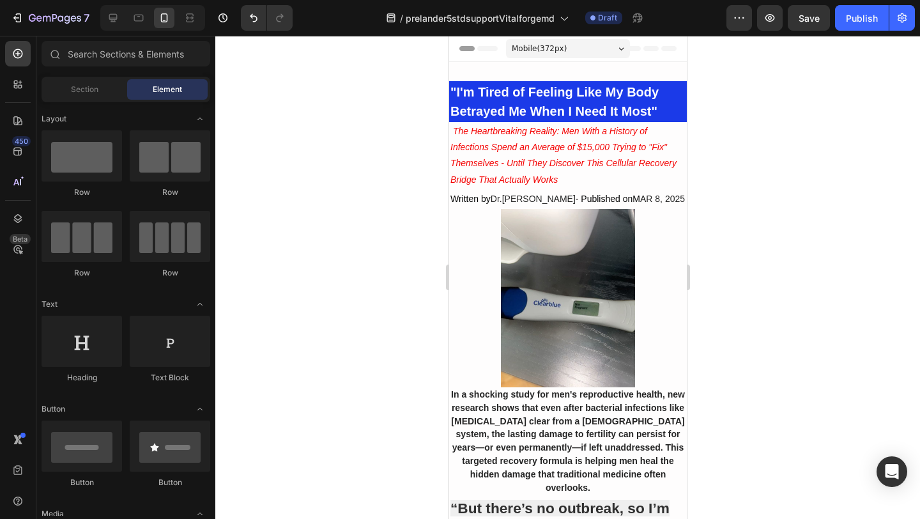
click at [336, 307] on div at bounding box center [567, 277] width 705 height 483
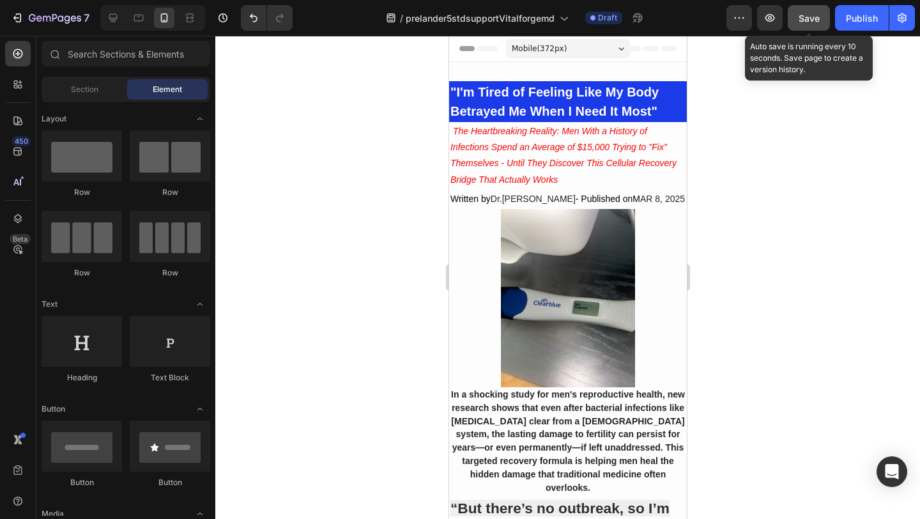
click at [807, 26] on button "Save" at bounding box center [809, 18] width 42 height 26
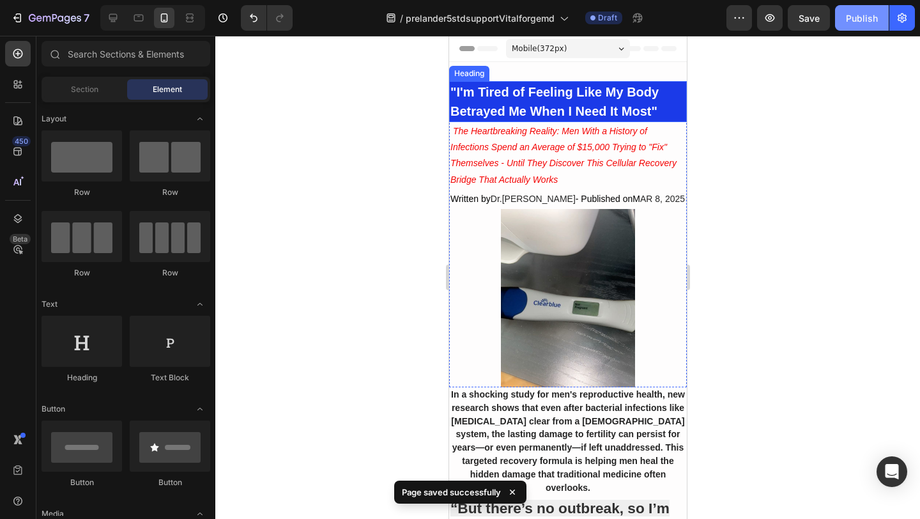
click at [861, 24] on div "Publish" at bounding box center [862, 18] width 32 height 13
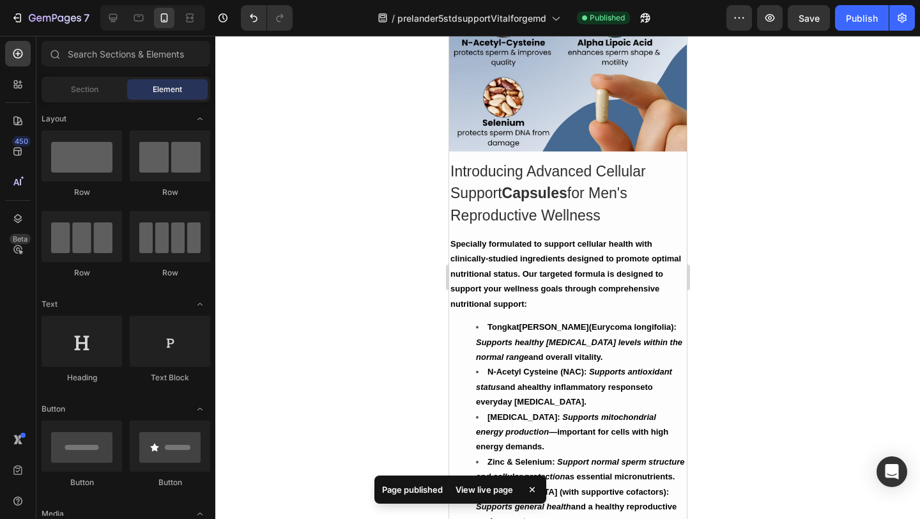
scroll to position [1455, 0]
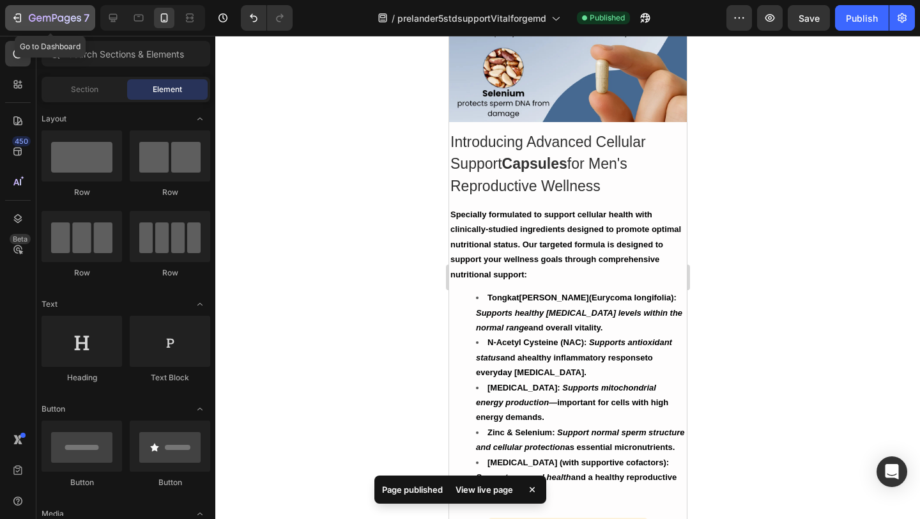
click at [56, 17] on icon "button" at bounding box center [54, 18] width 5 height 8
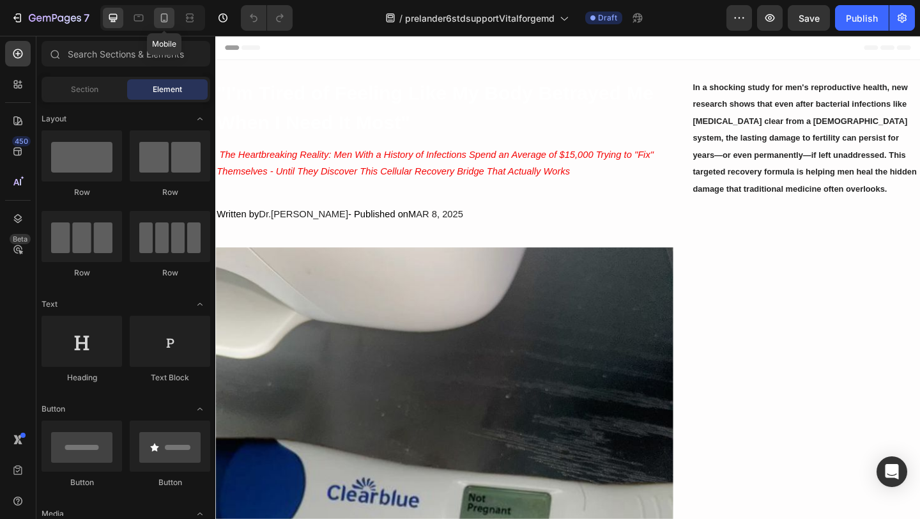
click at [166, 26] on div at bounding box center [164, 18] width 20 height 20
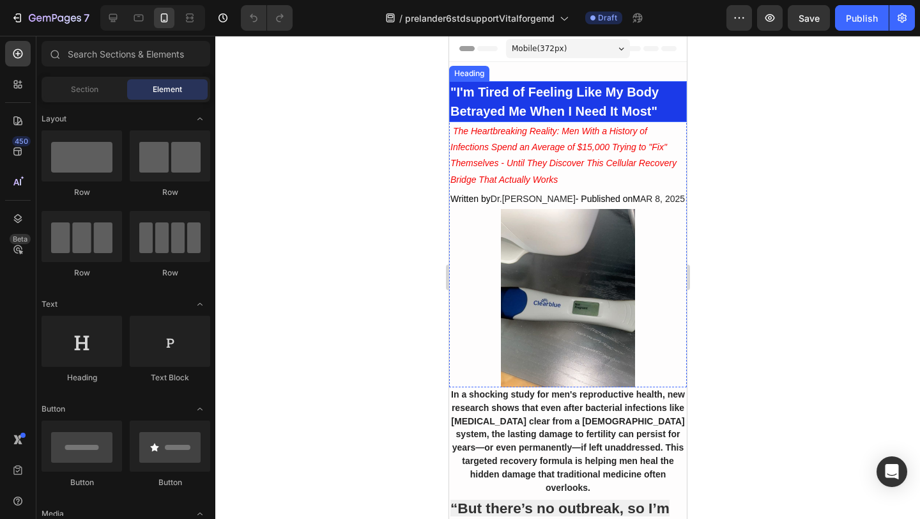
click at [502, 100] on h2 ""I'm Tired of Feeling Like My Body Betrayed Me When I Need It Most"" at bounding box center [568, 101] width 238 height 41
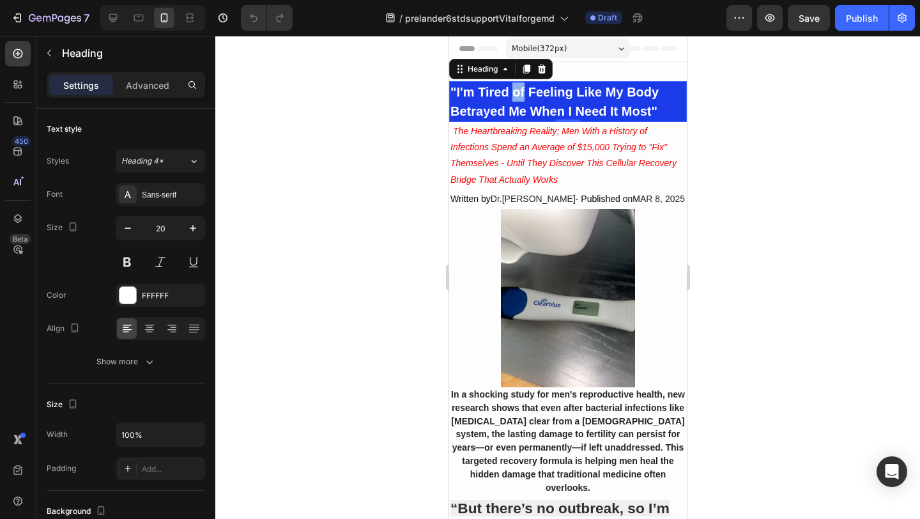
click at [511, 98] on strong ""I'm Tired of Feeling Like My Body Betrayed Me When I Need It Most"" at bounding box center [554, 101] width 208 height 33
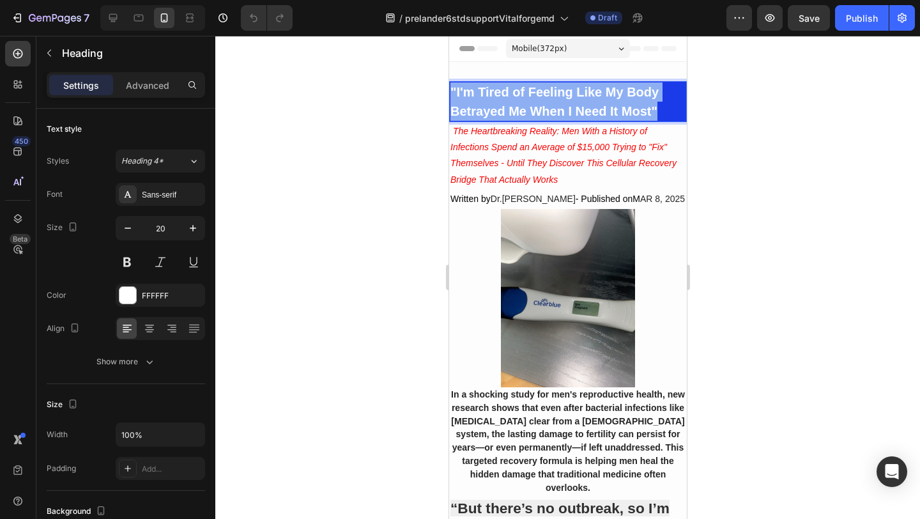
click at [511, 98] on strong ""I'm Tired of Feeling Like My Body Betrayed Me When I Need It Most"" at bounding box center [554, 101] width 208 height 33
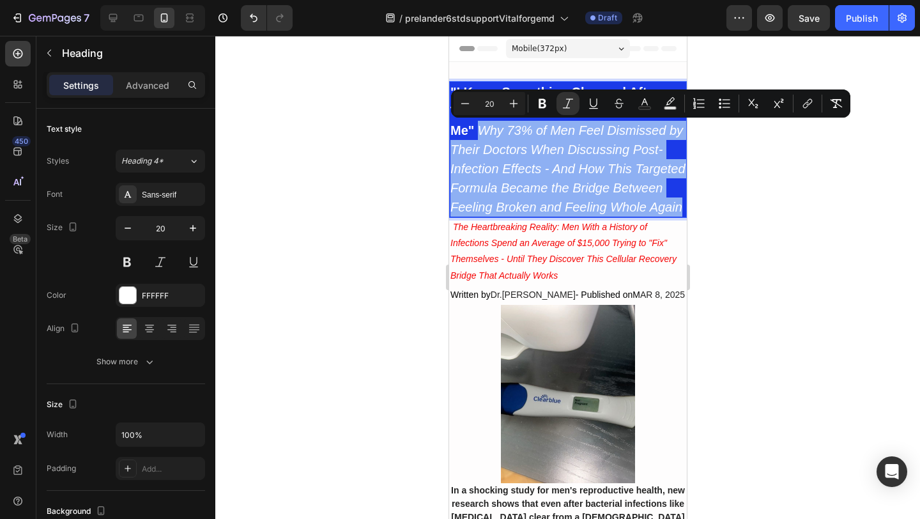
drag, startPoint x: 480, startPoint y: 127, endPoint x: 688, endPoint y: 202, distance: 221.6
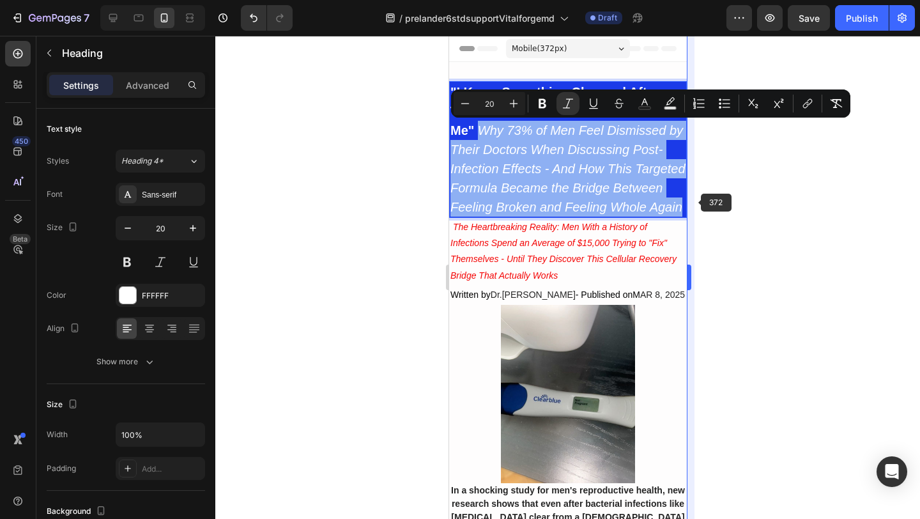
copy icon "Why 73% of Men Feel Dismissed by Their Doctors When Discussing Post-Infection E…"
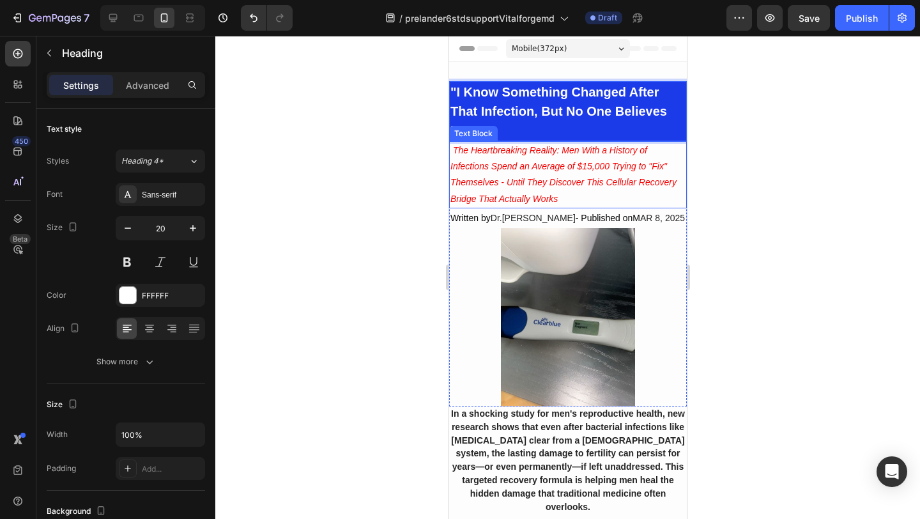
click at [556, 180] on icon "The Heartbreaking Reality: Men With a History of Infections Spend an Average of…" at bounding box center [563, 174] width 226 height 59
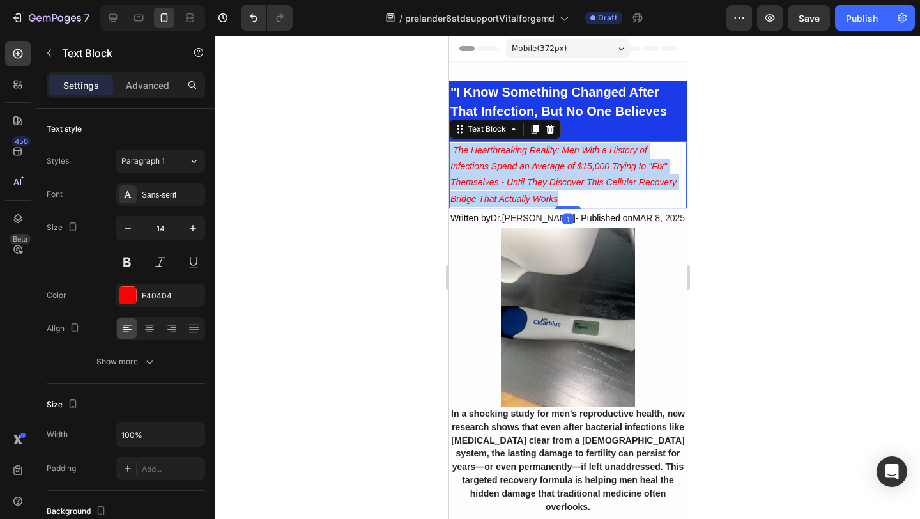
click at [556, 180] on icon "The Heartbreaking Reality: Men With a History of Infections Spend an Average of…" at bounding box center [563, 174] width 226 height 59
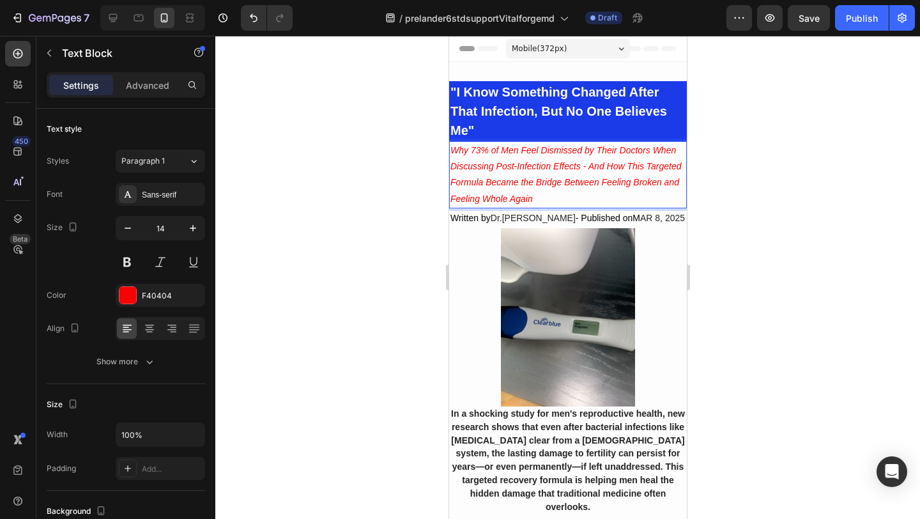
click at [408, 177] on div at bounding box center [567, 277] width 705 height 483
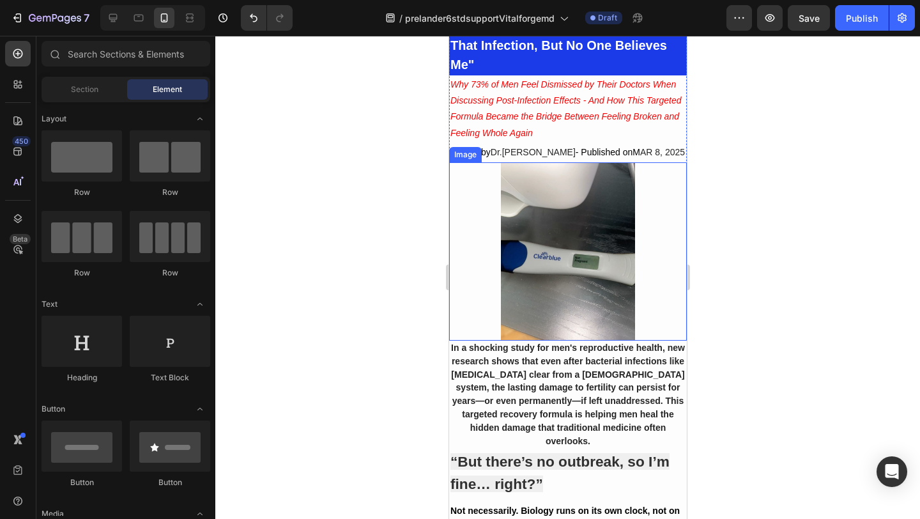
scroll to position [87, 0]
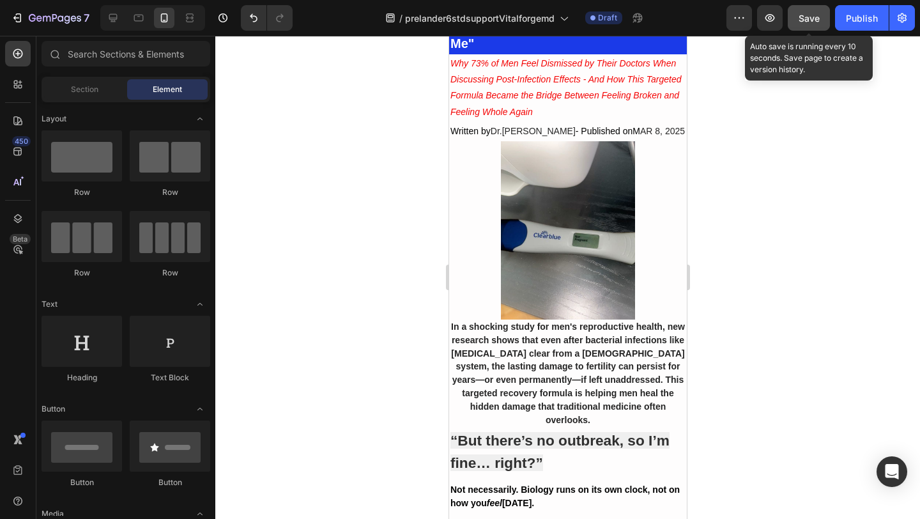
click at [805, 26] on button "Save" at bounding box center [809, 18] width 42 height 26
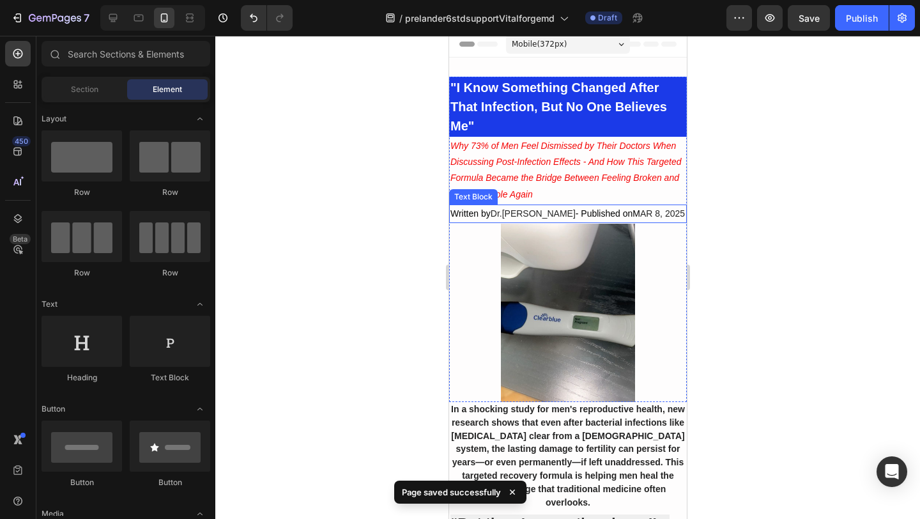
scroll to position [0, 0]
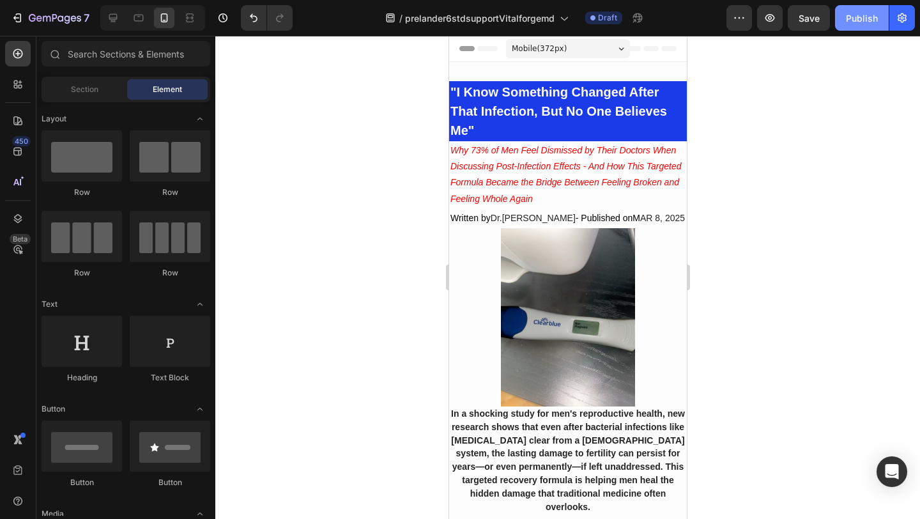
click at [867, 20] on div "Publish" at bounding box center [862, 18] width 32 height 13
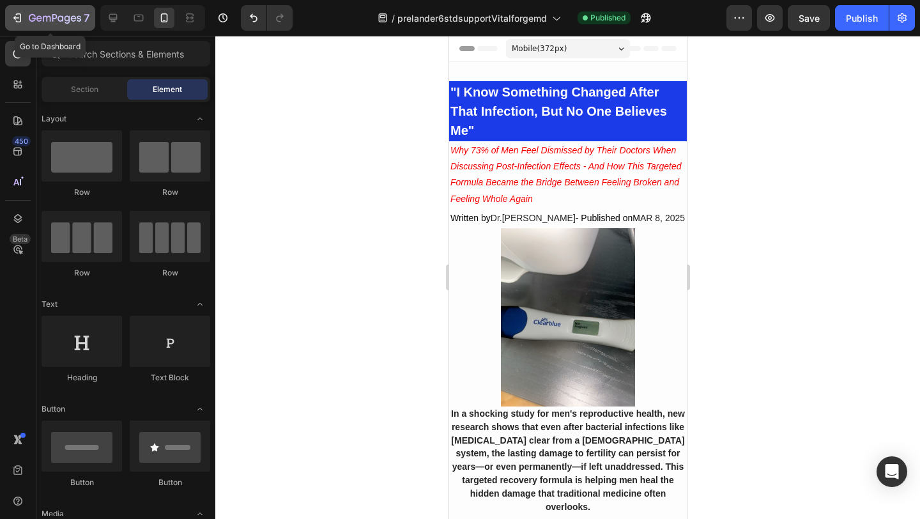
click at [31, 17] on icon "button" at bounding box center [55, 18] width 52 height 11
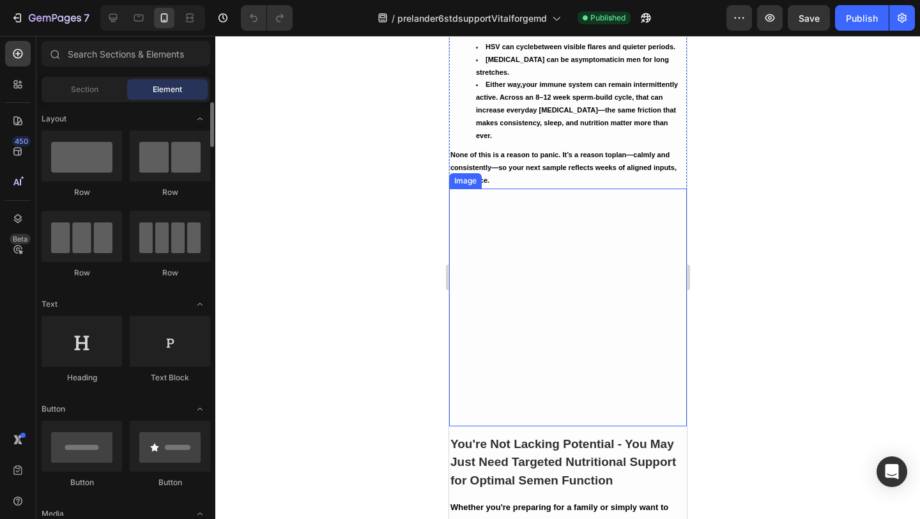
scroll to position [516, 0]
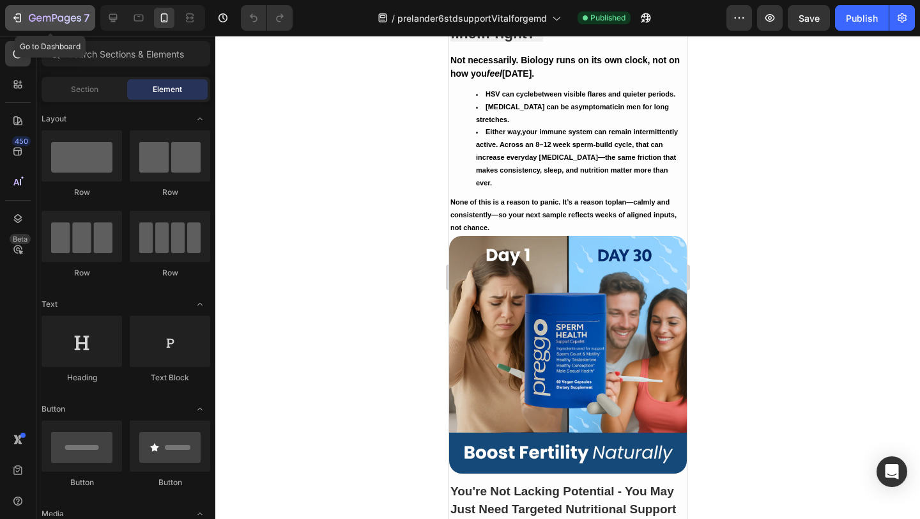
click at [61, 22] on icon "button" at bounding box center [55, 18] width 52 height 11
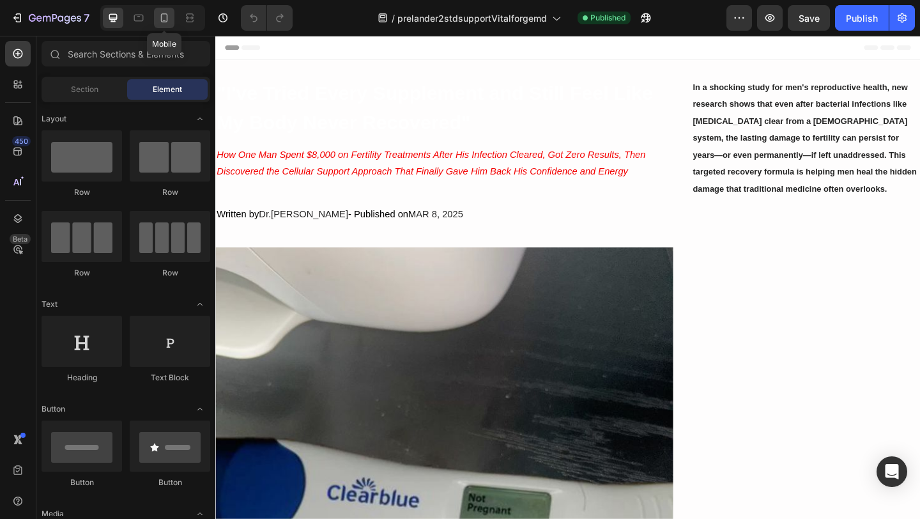
click at [167, 27] on div at bounding box center [164, 18] width 20 height 20
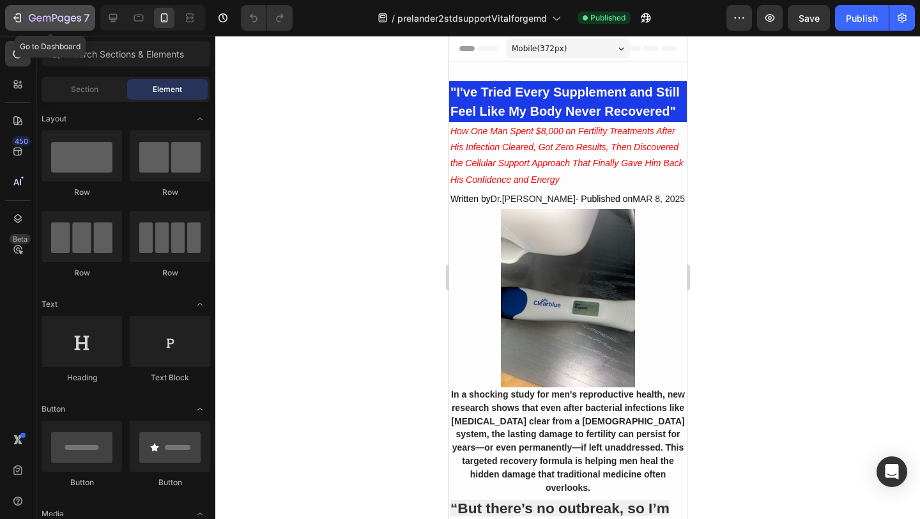
click at [21, 17] on icon "button" at bounding box center [17, 18] width 13 height 13
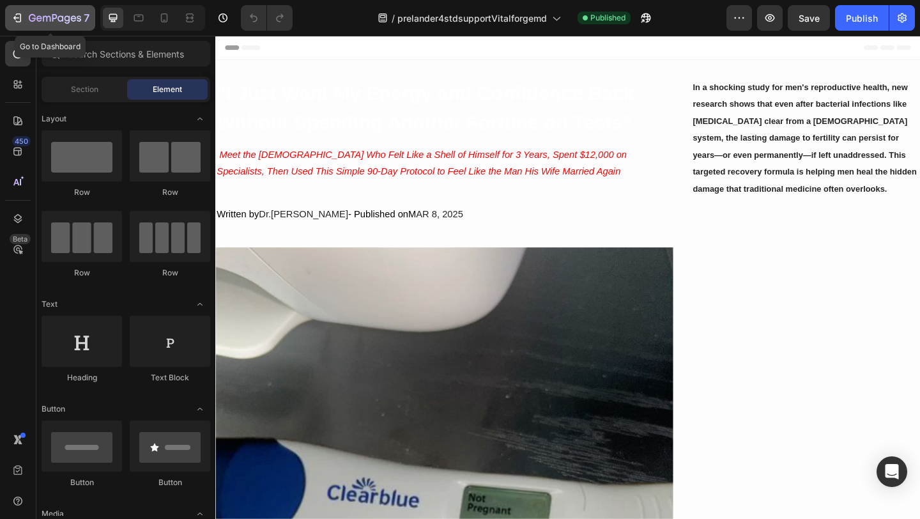
click at [17, 10] on div "7" at bounding box center [50, 17] width 79 height 15
